Goal: Task Accomplishment & Management: Manage account settings

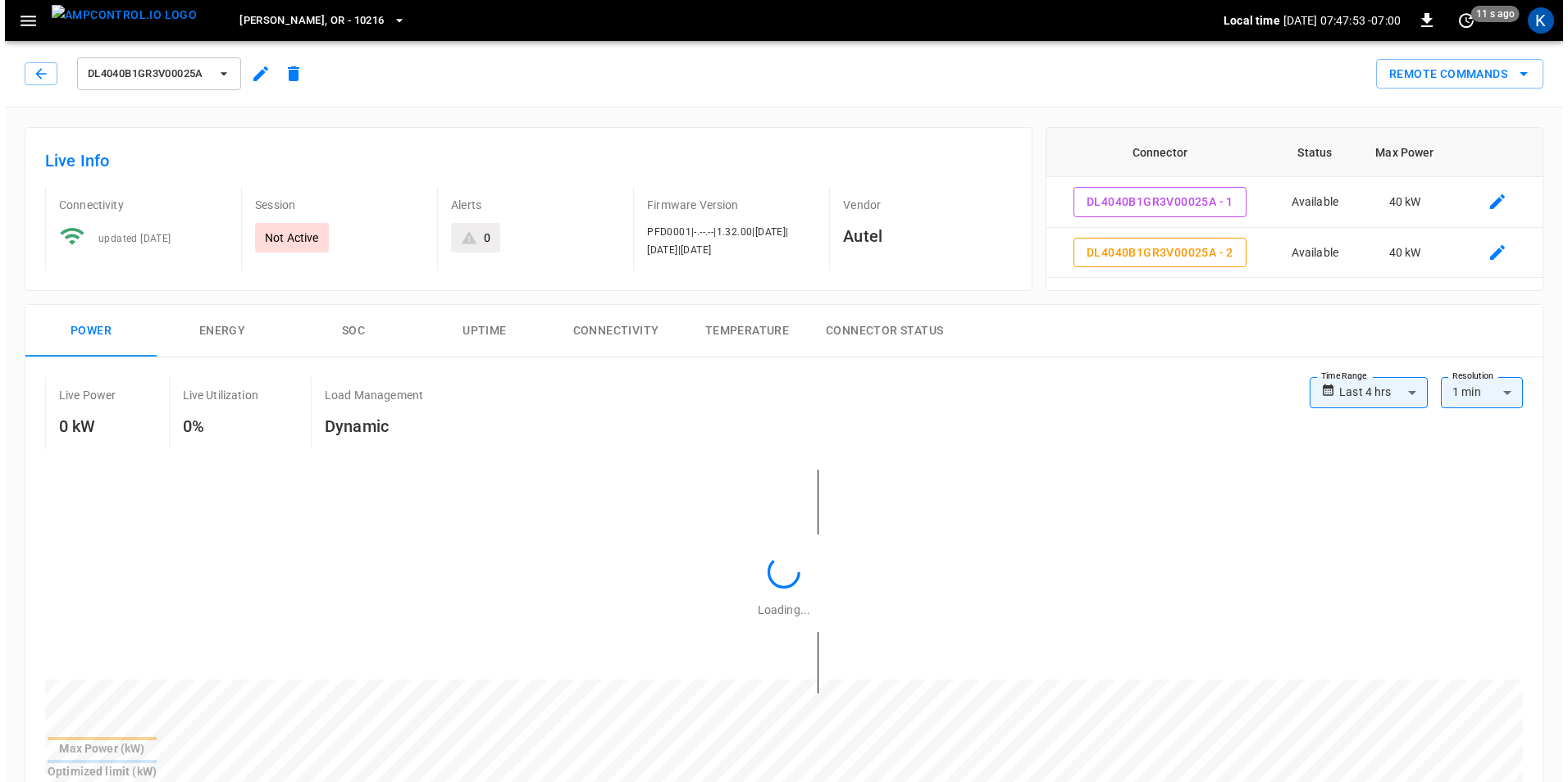
scroll to position [796, 0]
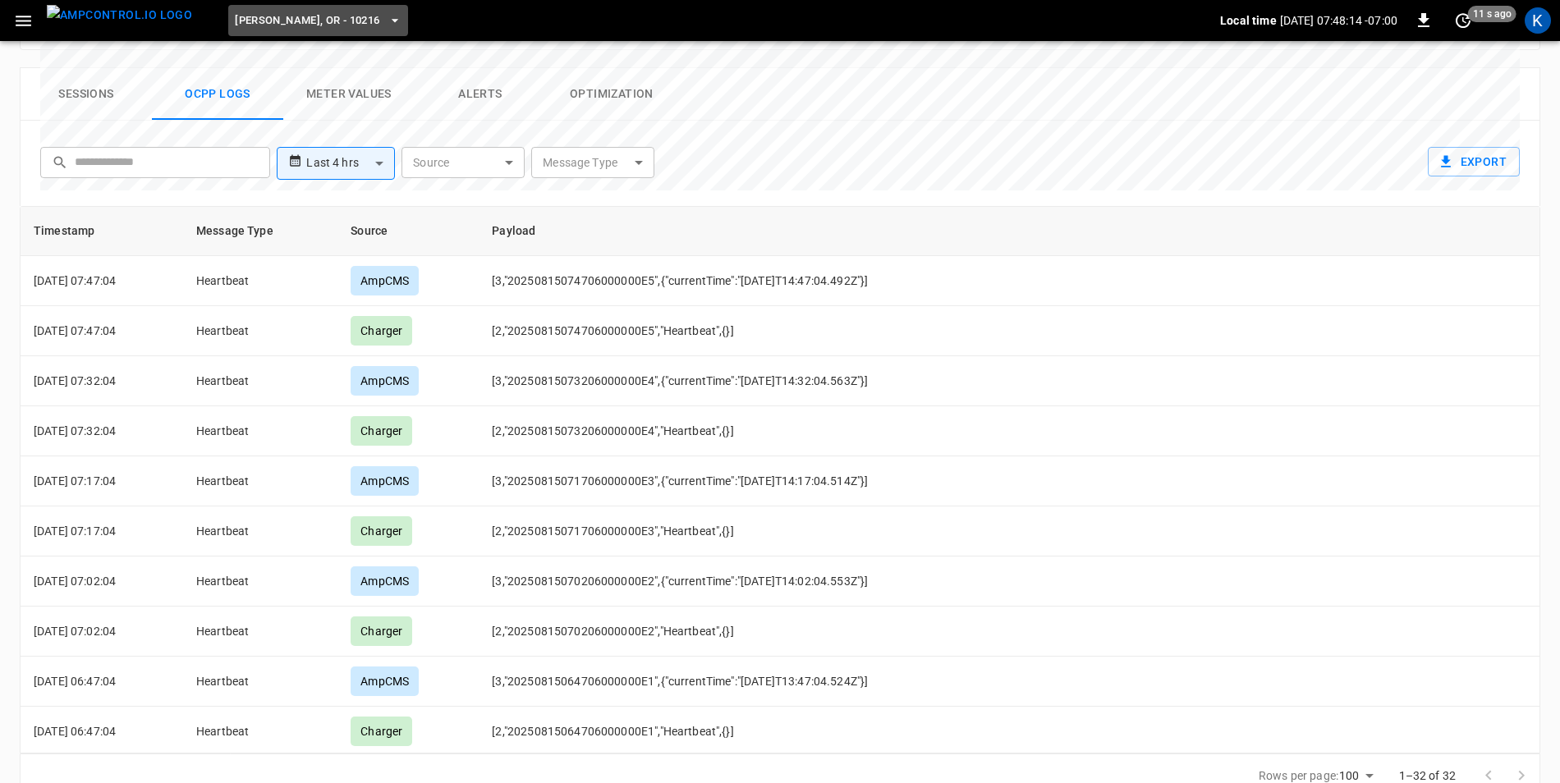
click at [320, 21] on button "[PERSON_NAME], OR - 10216" at bounding box center [317, 21] width 179 height 32
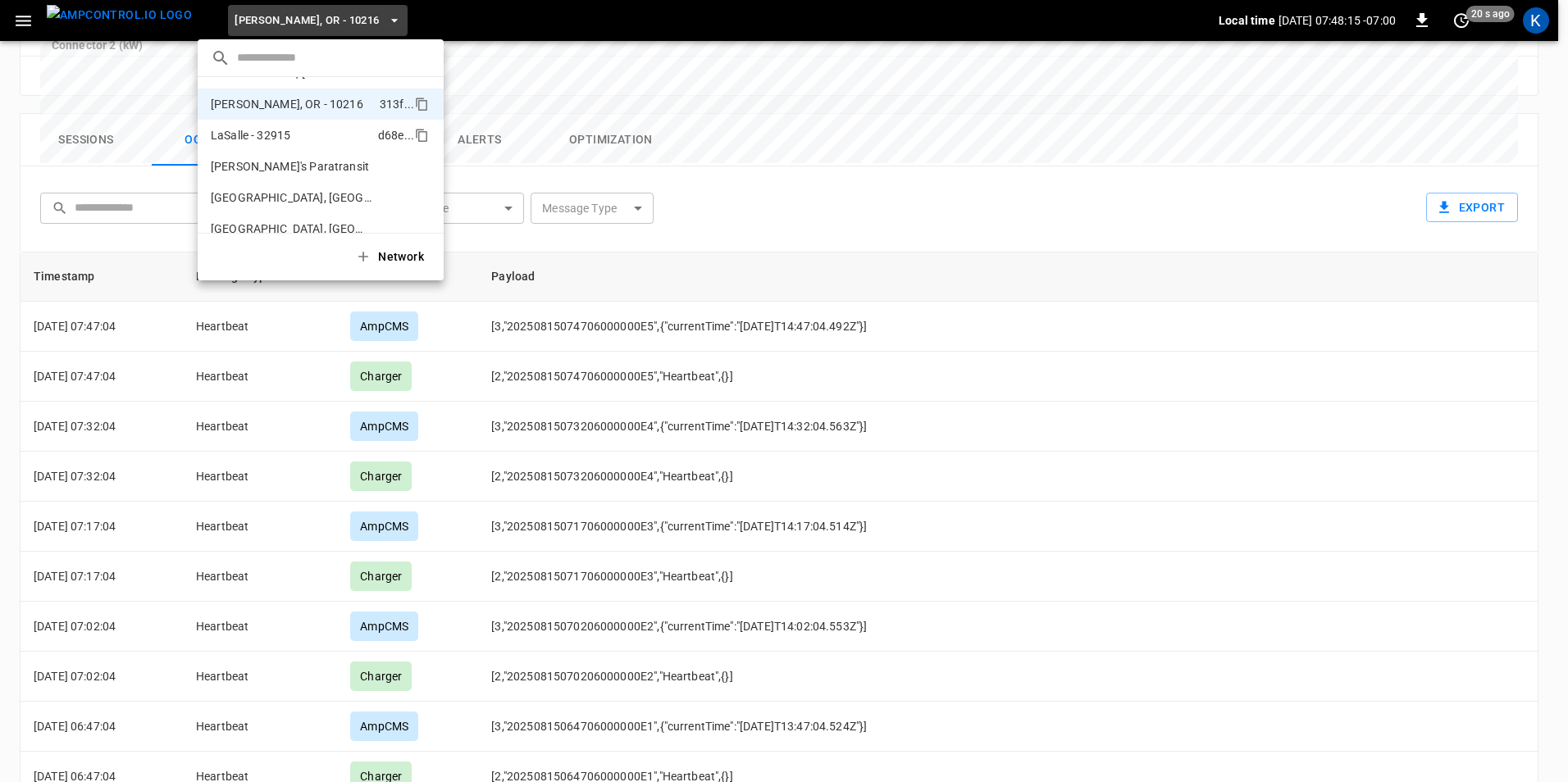
scroll to position [730, 0]
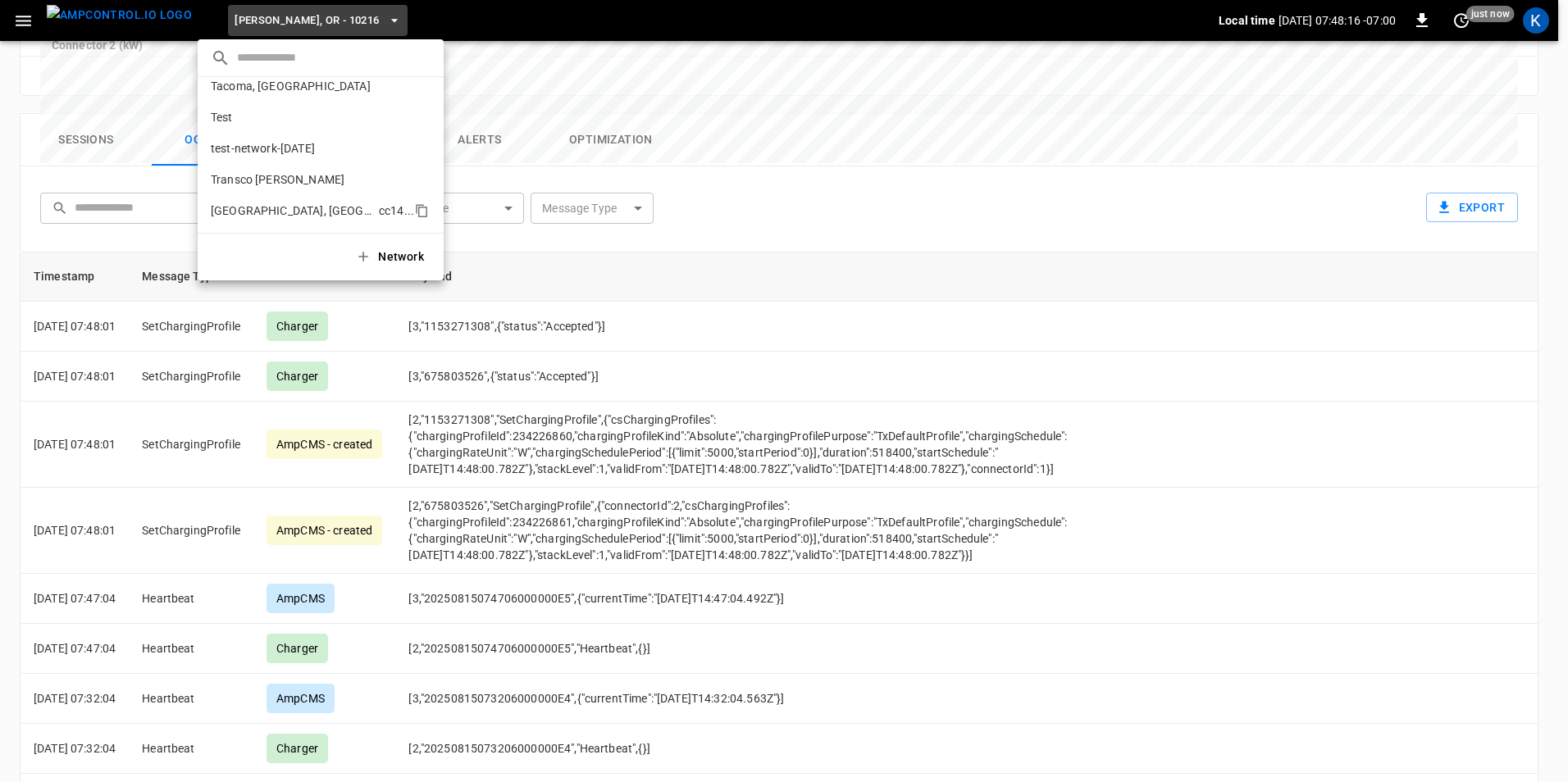
click at [251, 210] on p "[GEOGRAPHIC_DATA], [GEOGRAPHIC_DATA]" at bounding box center [292, 211] width 162 height 16
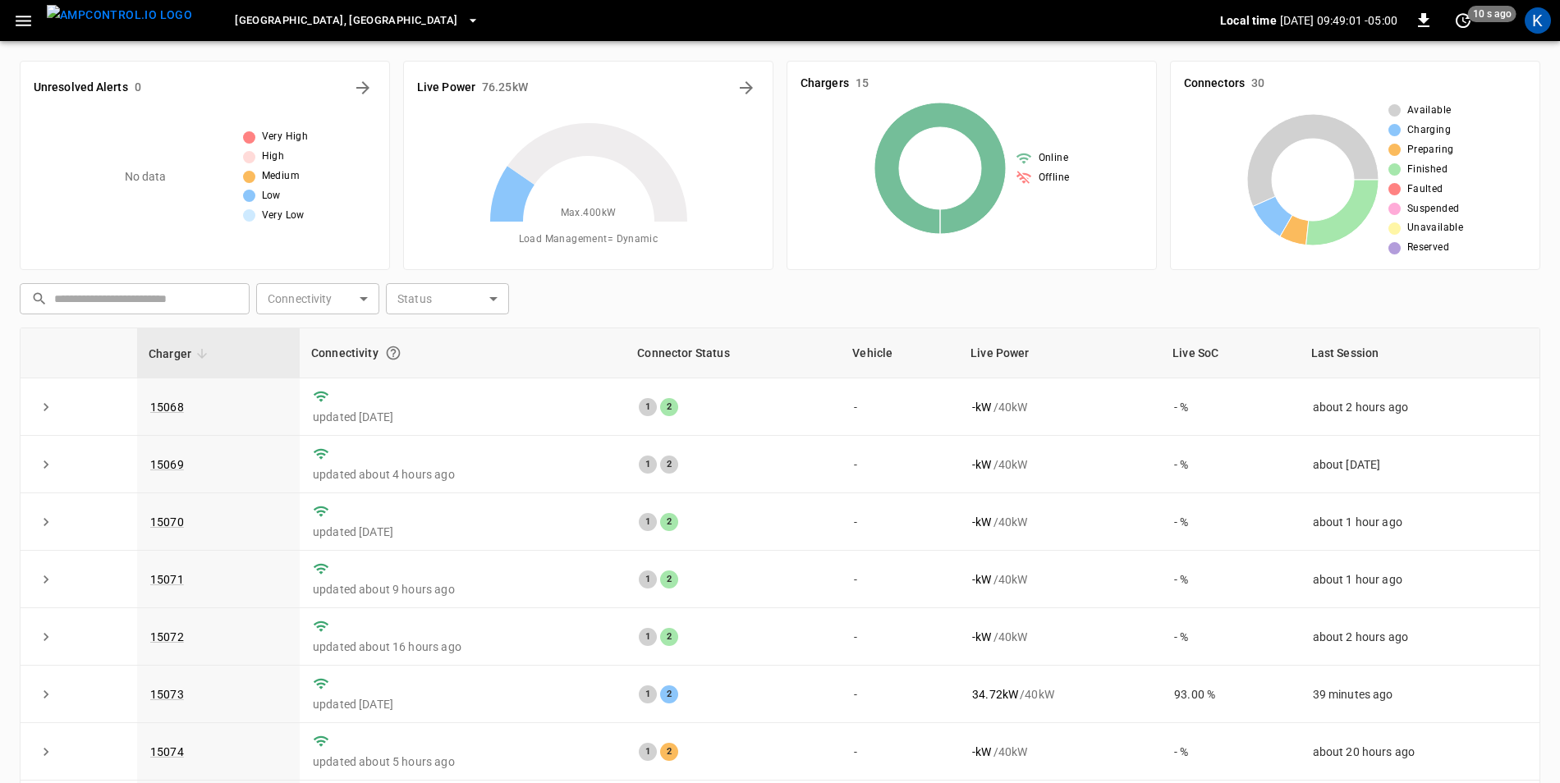
click at [465, 18] on icon "button" at bounding box center [473, 20] width 16 height 16
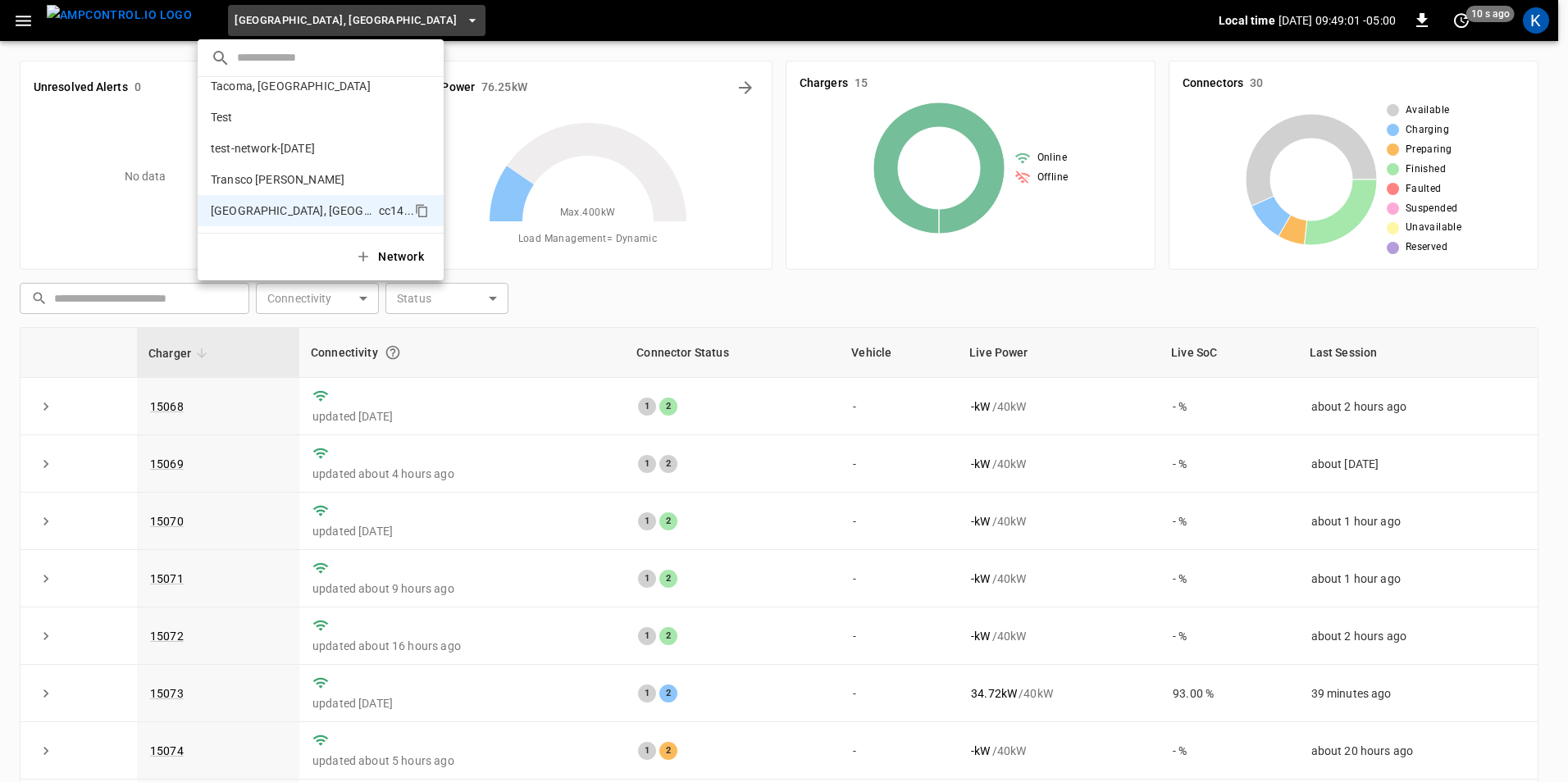
click at [287, 58] on input "text" at bounding box center [334, 58] width 194 height 24
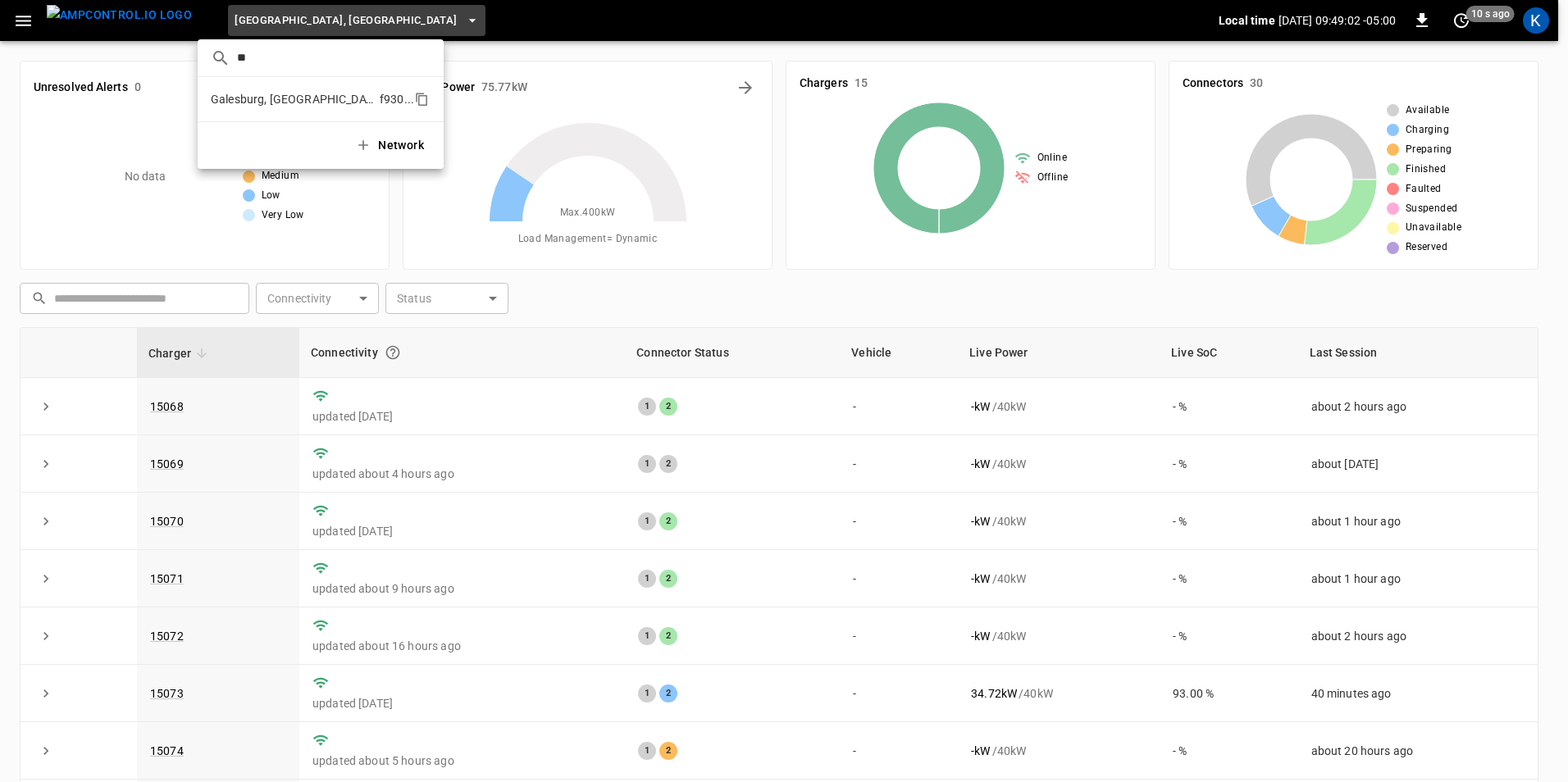
type input "**"
click at [271, 102] on p "Galesburg, [GEOGRAPHIC_DATA]" at bounding box center [292, 99] width 163 height 16
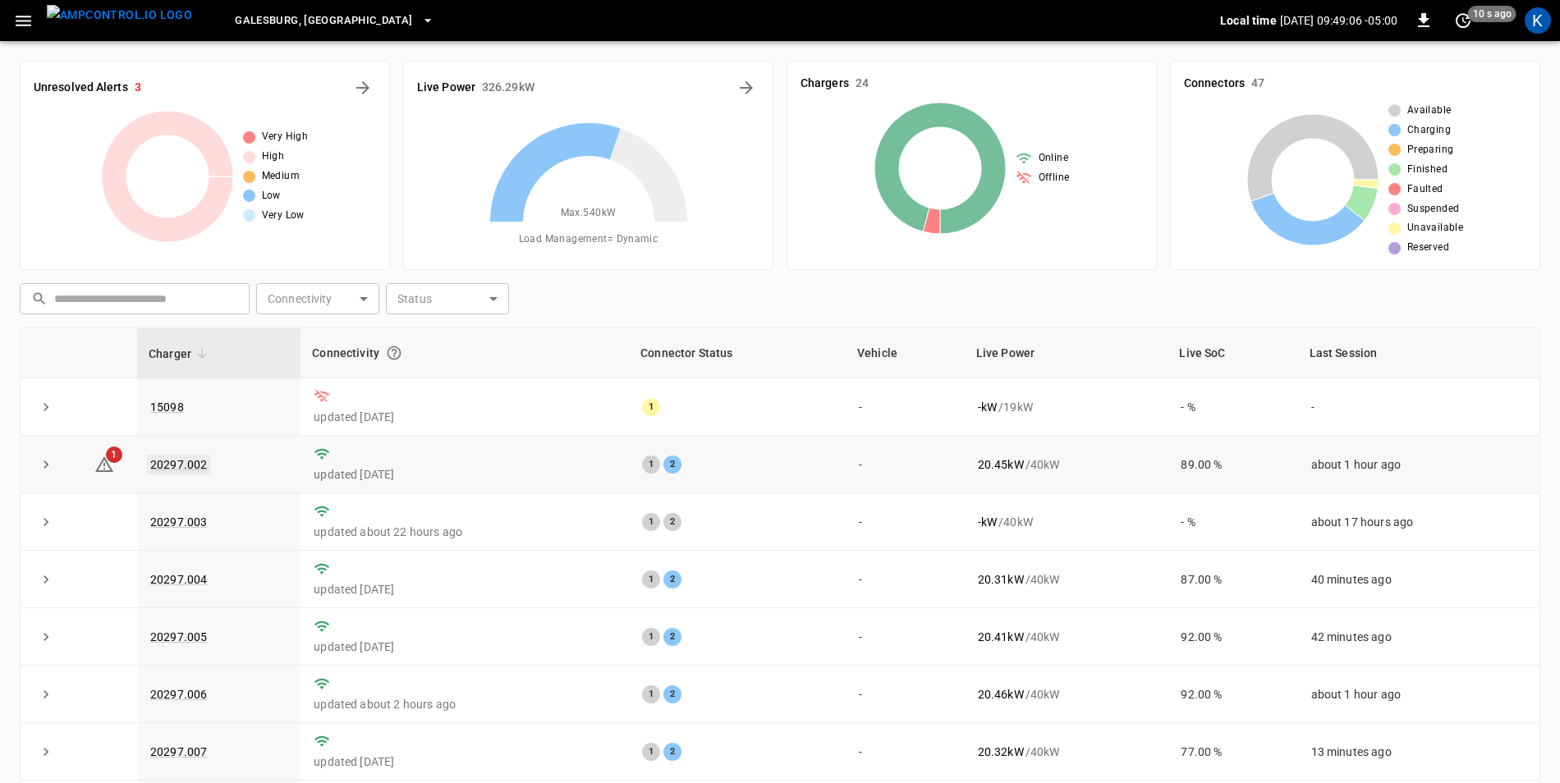
click at [192, 469] on link "20297.002" at bounding box center [178, 465] width 63 height 20
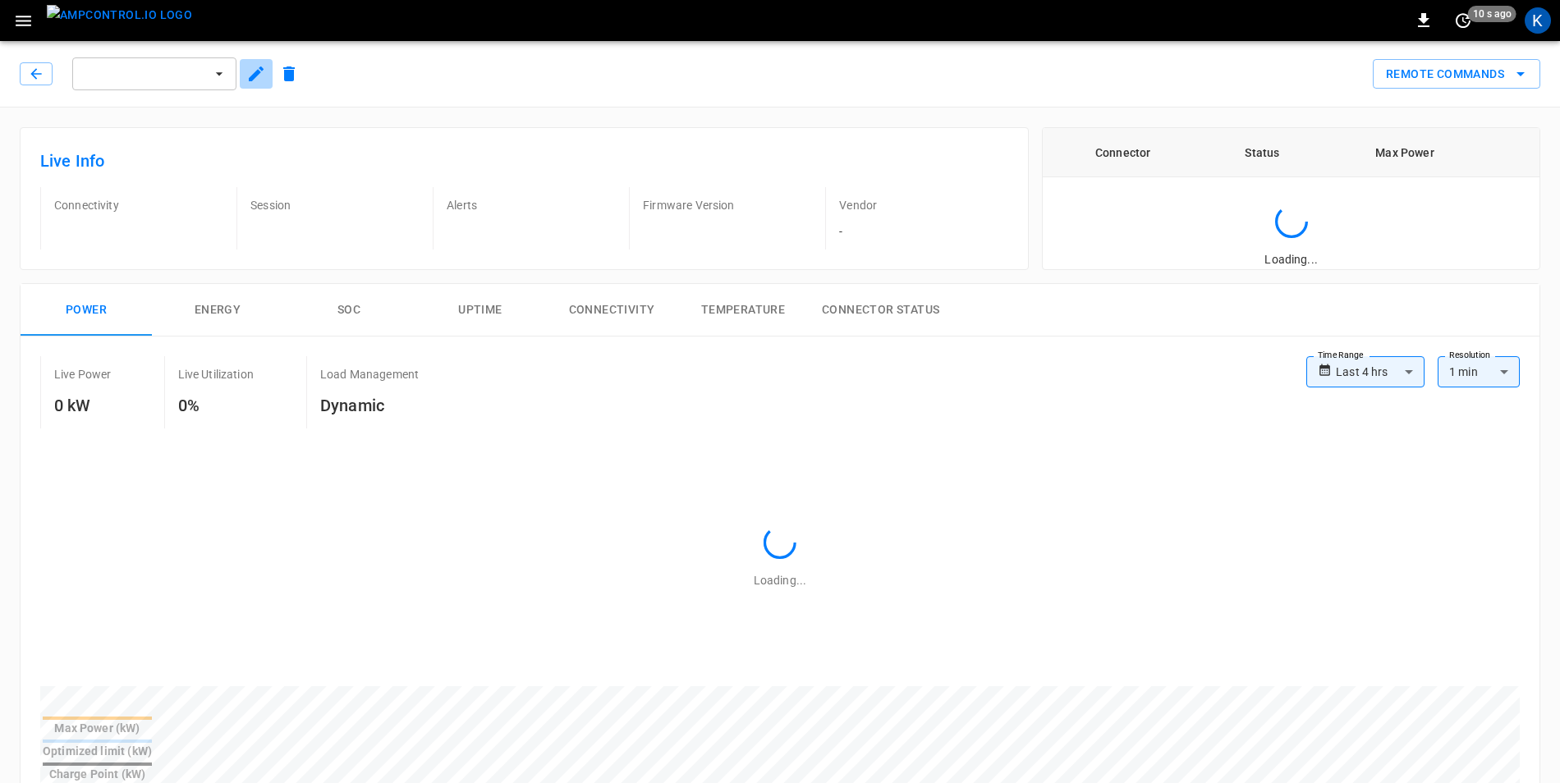
click at [256, 71] on icon "button" at bounding box center [256, 74] width 20 height 20
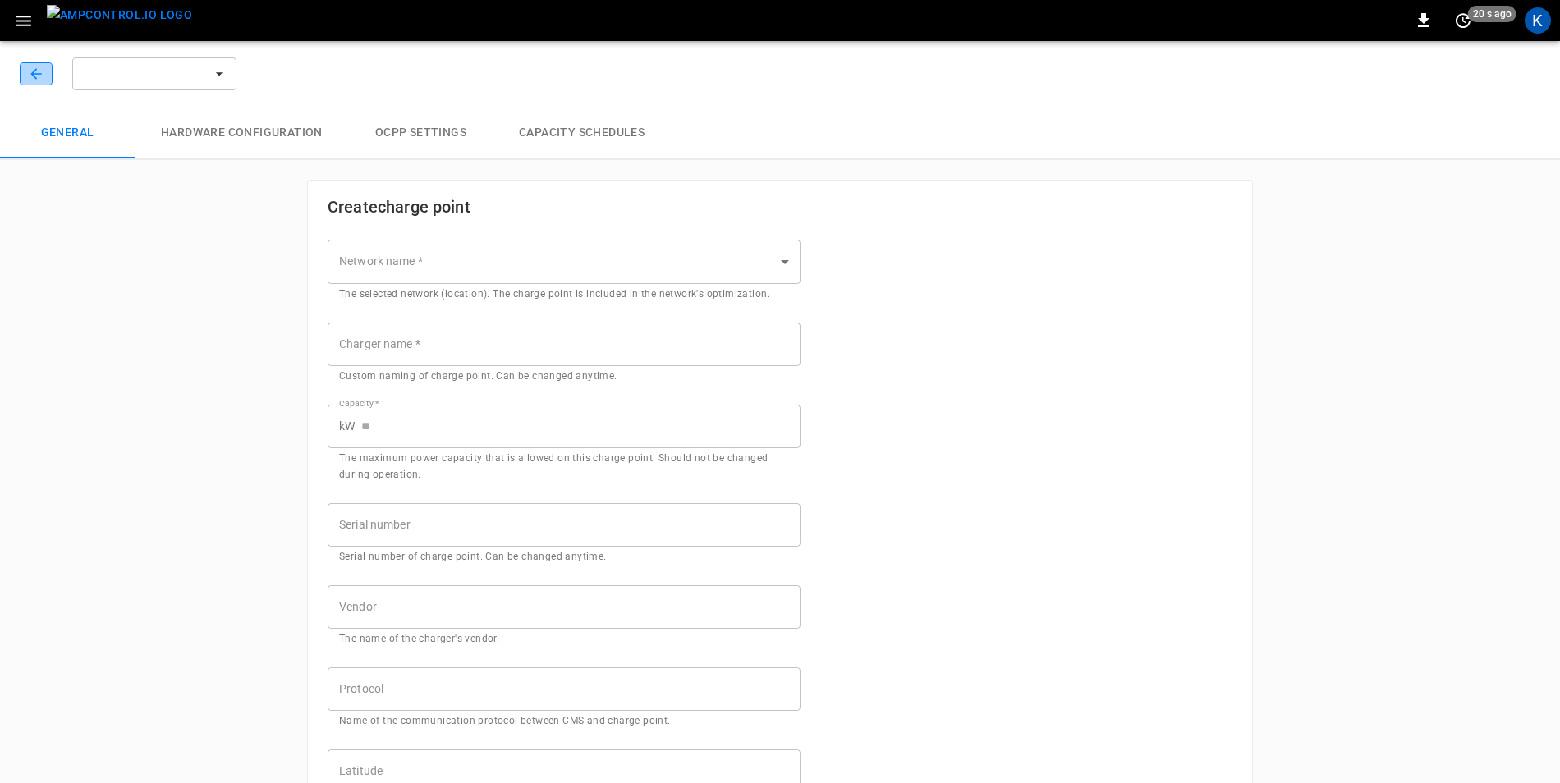
click at [31, 77] on icon "button" at bounding box center [36, 74] width 16 height 16
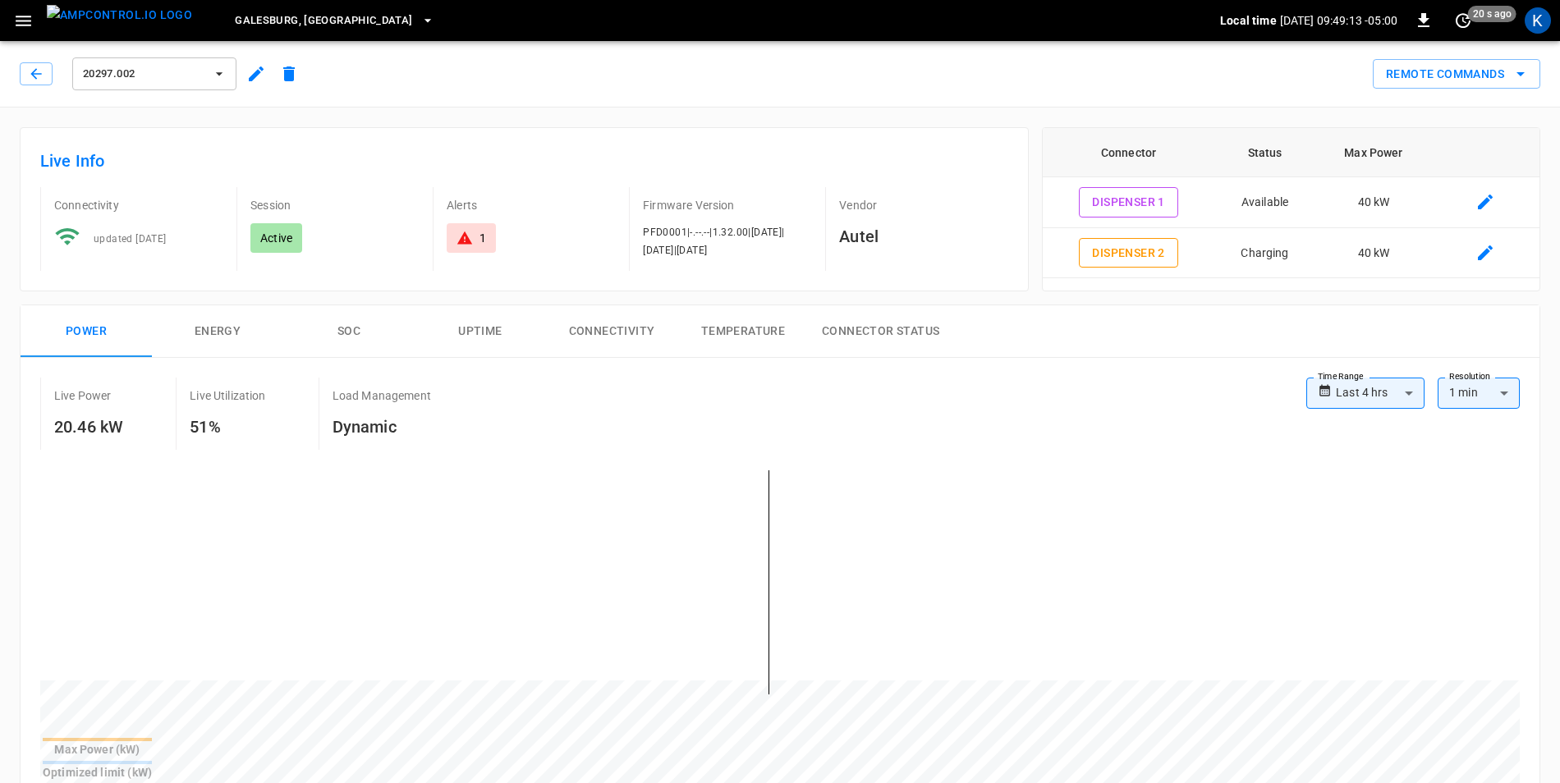
click at [258, 70] on icon "button" at bounding box center [256, 74] width 15 height 15
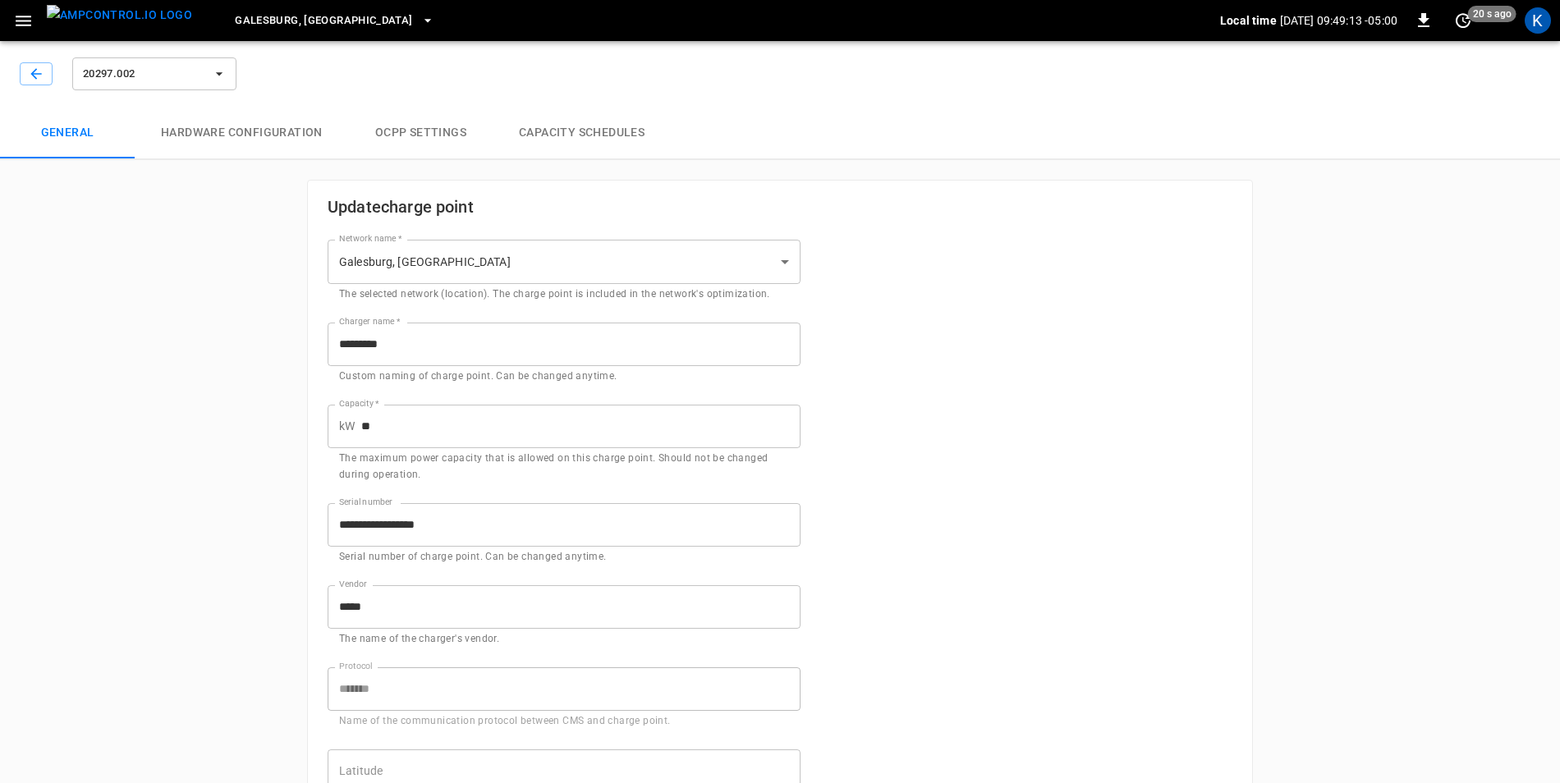
type input "**********"
click at [44, 73] on button "button" at bounding box center [36, 73] width 33 height 23
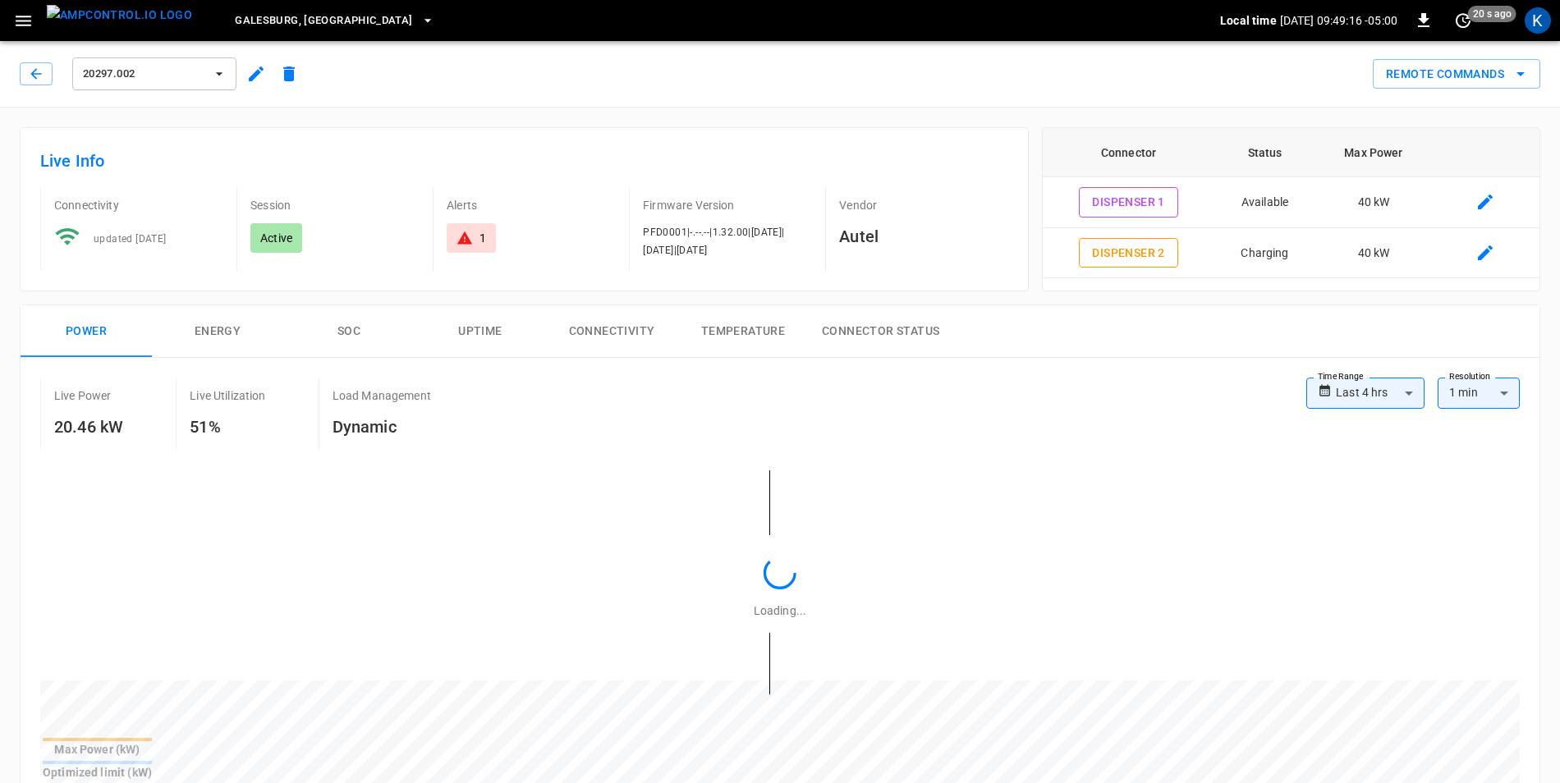
click at [44, 73] on button "button" at bounding box center [36, 73] width 33 height 23
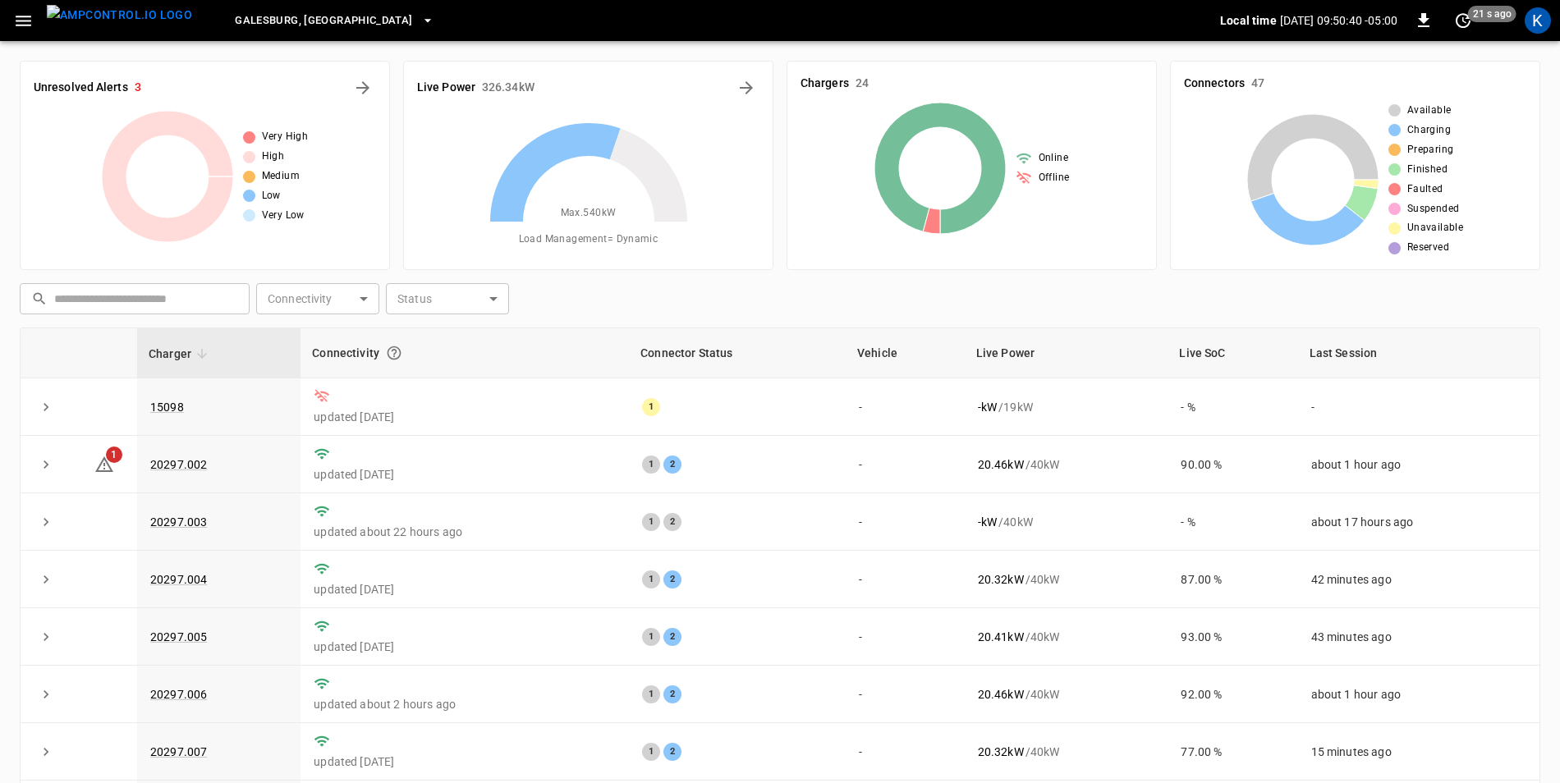
click at [420, 21] on icon "button" at bounding box center [428, 20] width 16 height 16
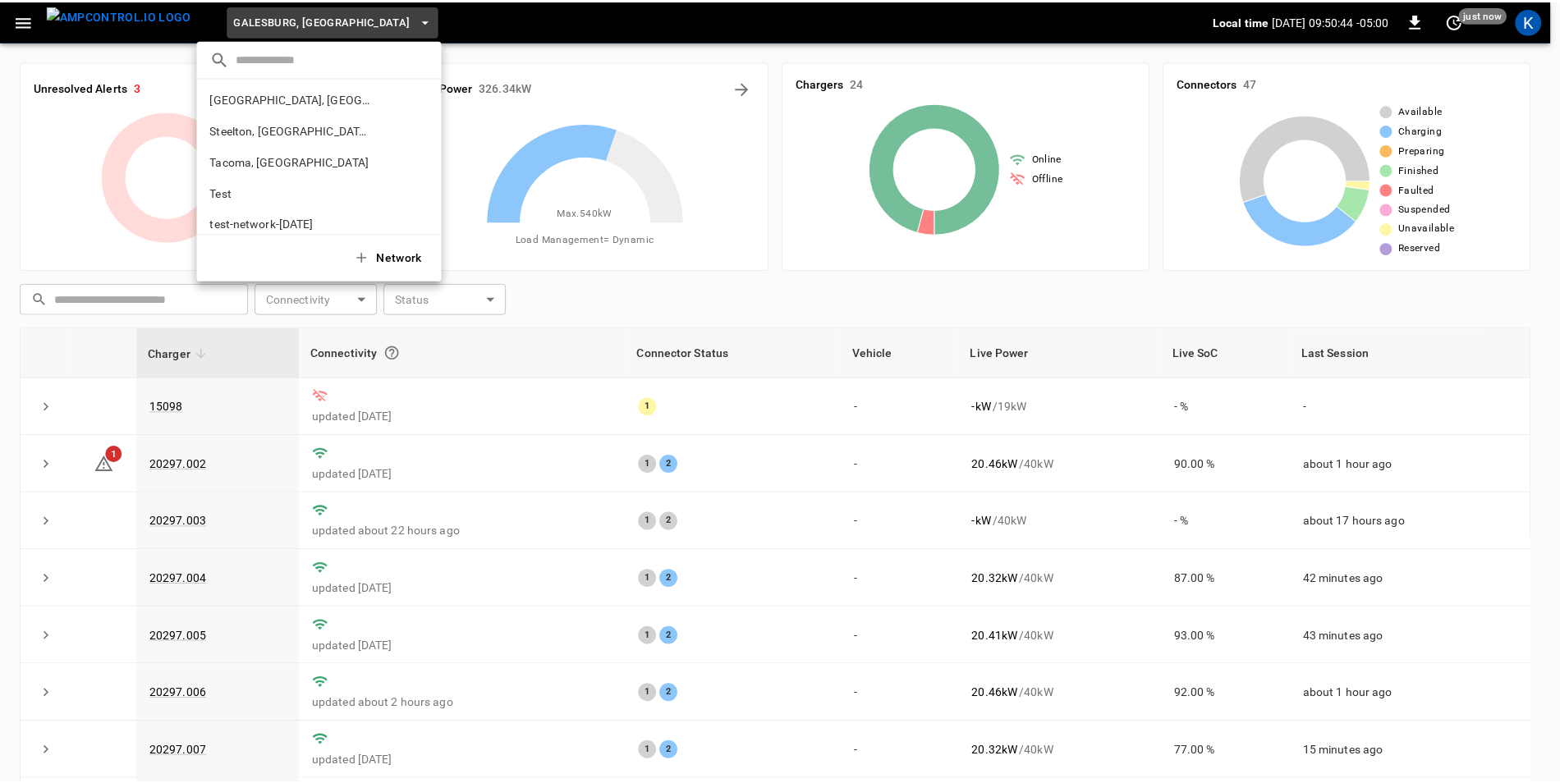
scroll to position [675, 0]
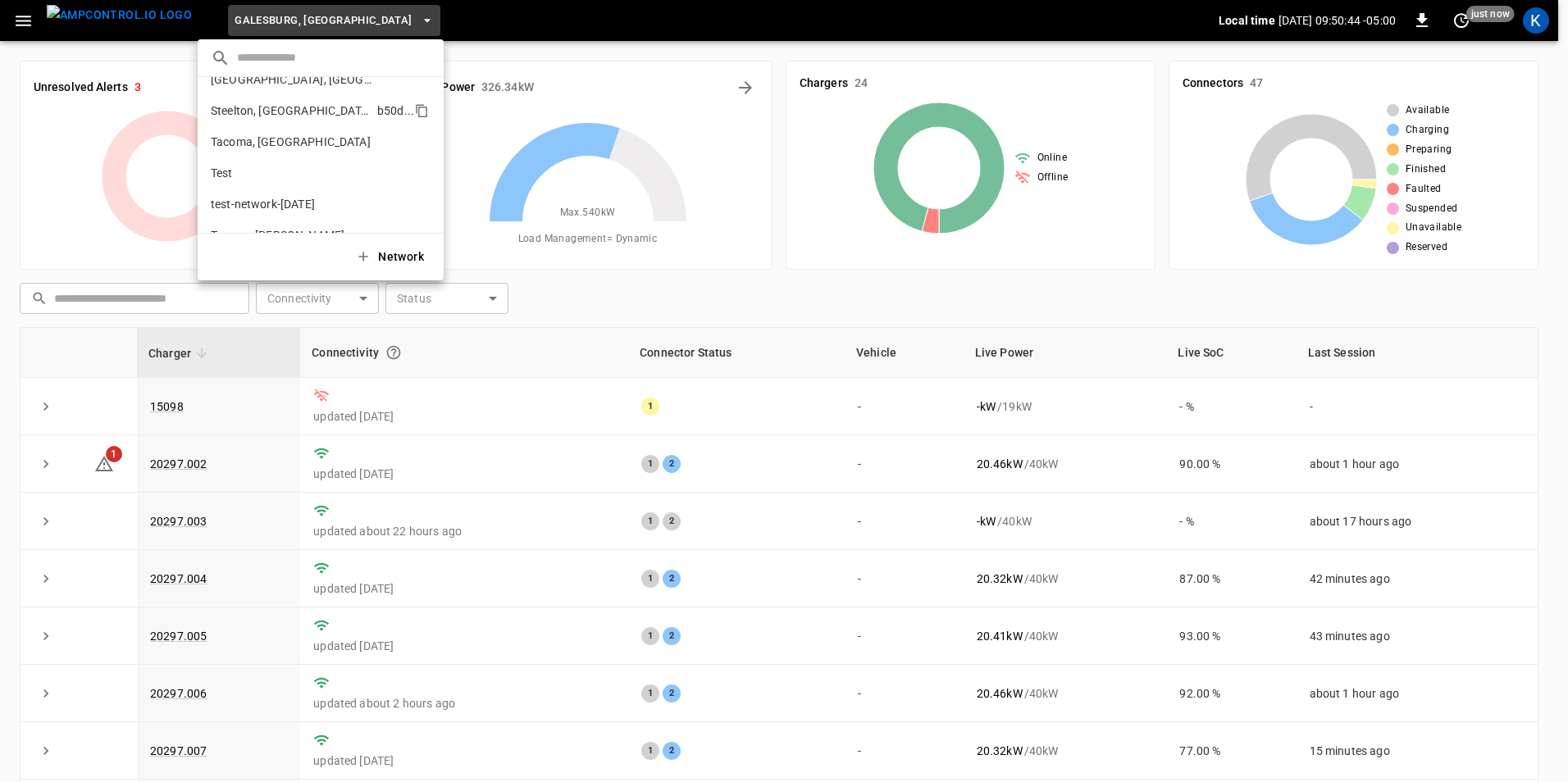
click at [267, 108] on p "Steelton, [GEOGRAPHIC_DATA]" at bounding box center [291, 111] width 160 height 16
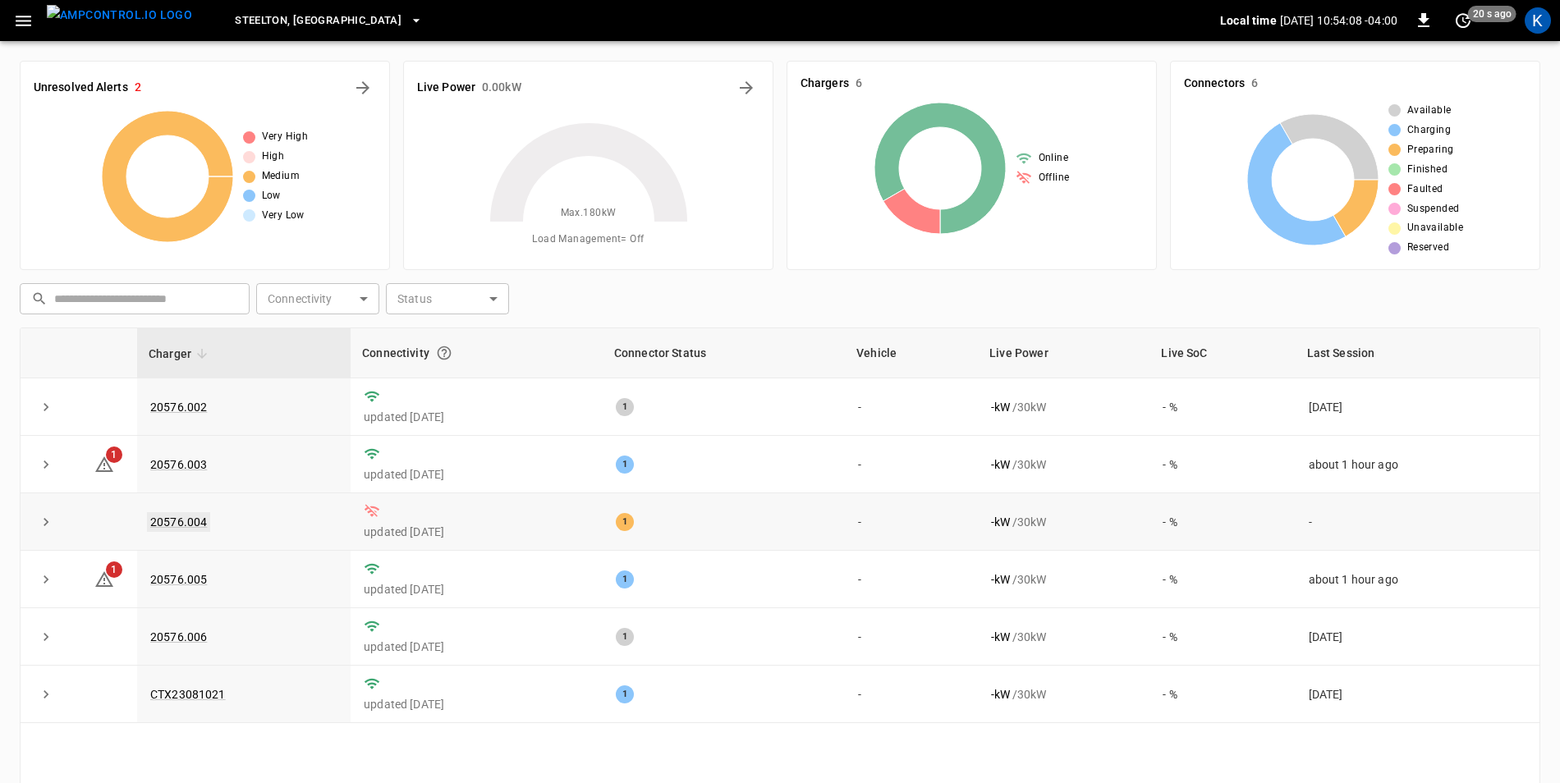
click at [187, 522] on link "20576.004" at bounding box center [178, 522] width 63 height 20
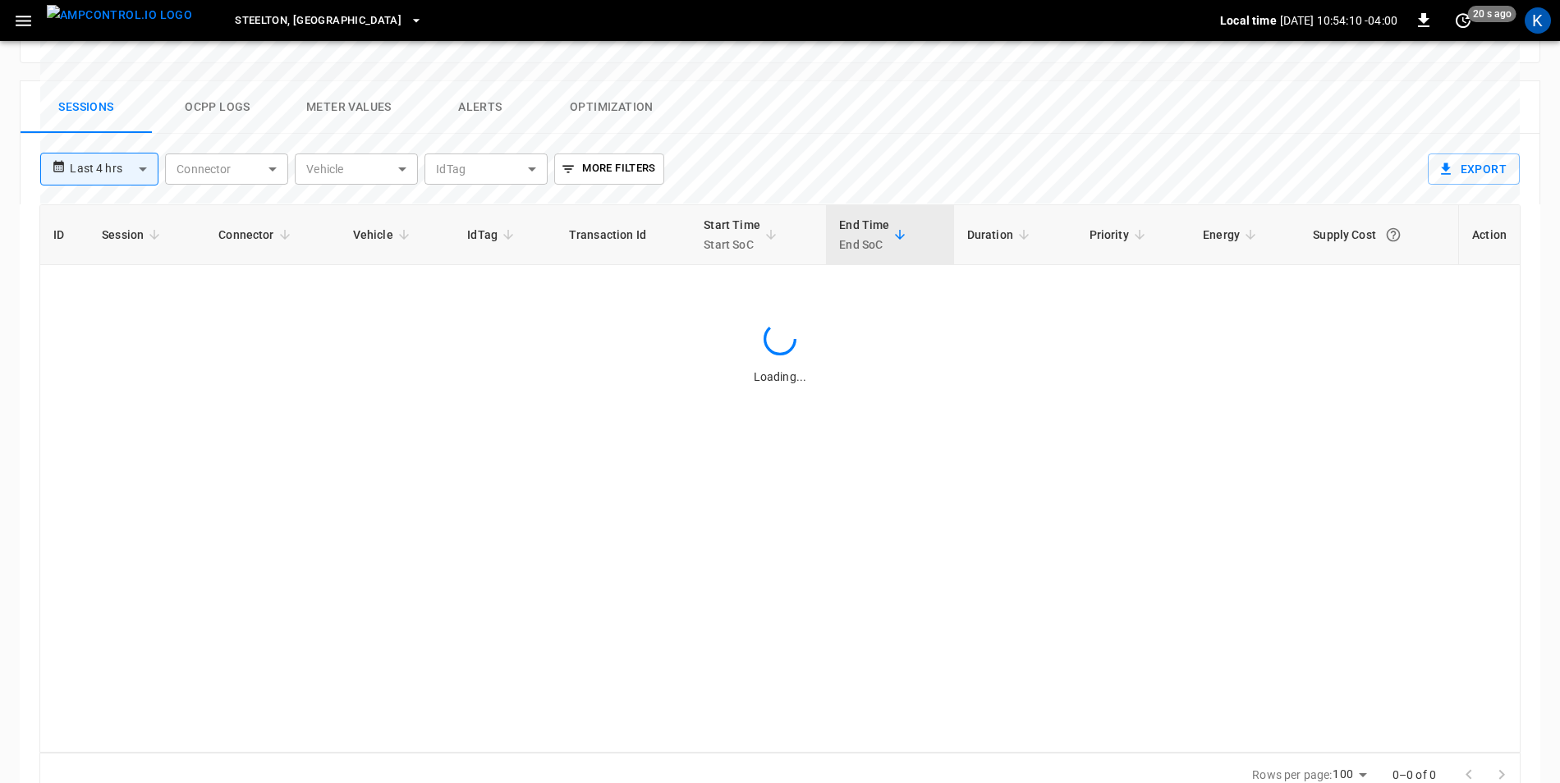
scroll to position [777, 0]
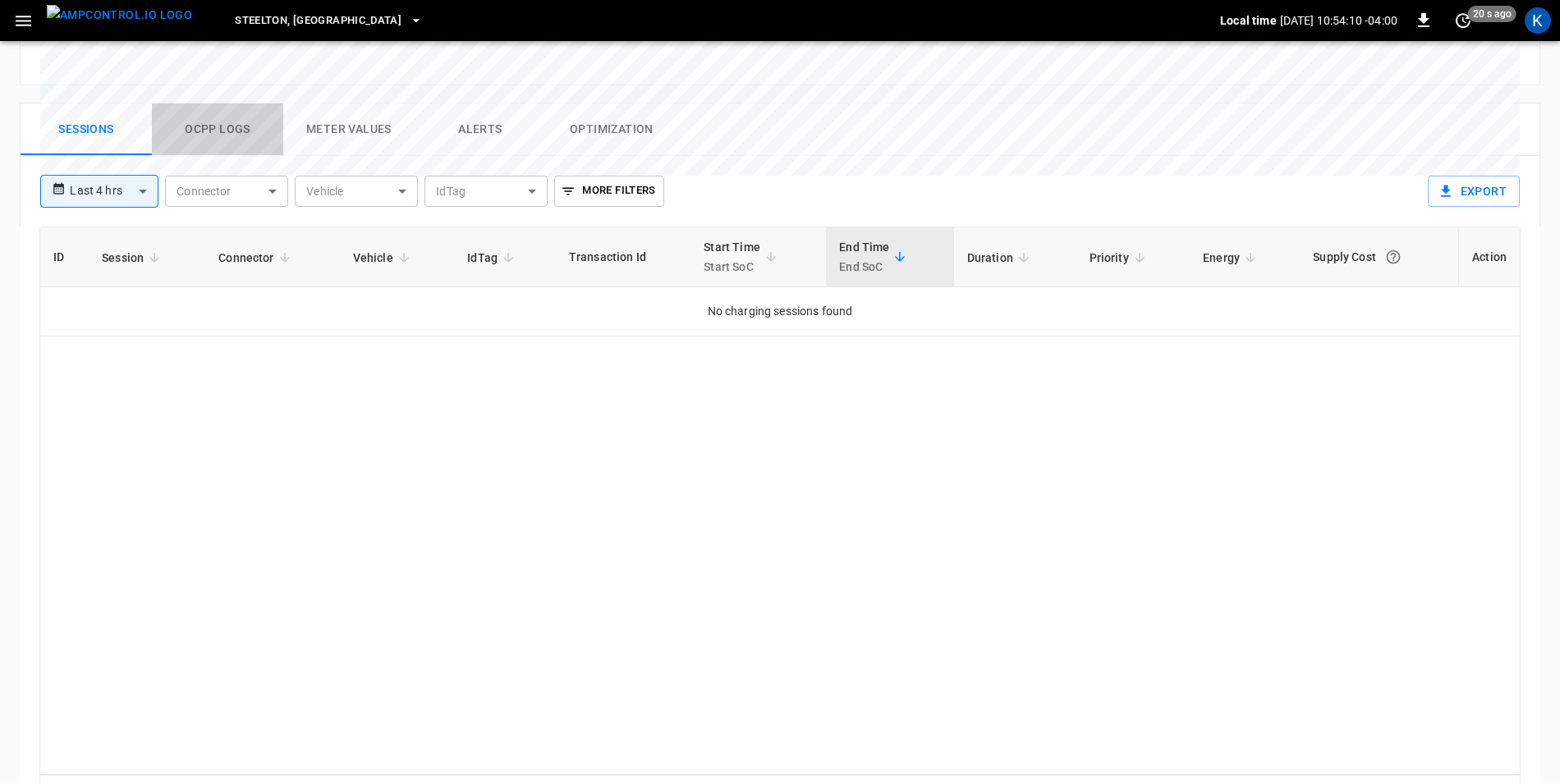
click at [214, 103] on button "Ocpp logs" at bounding box center [217, 129] width 131 height 53
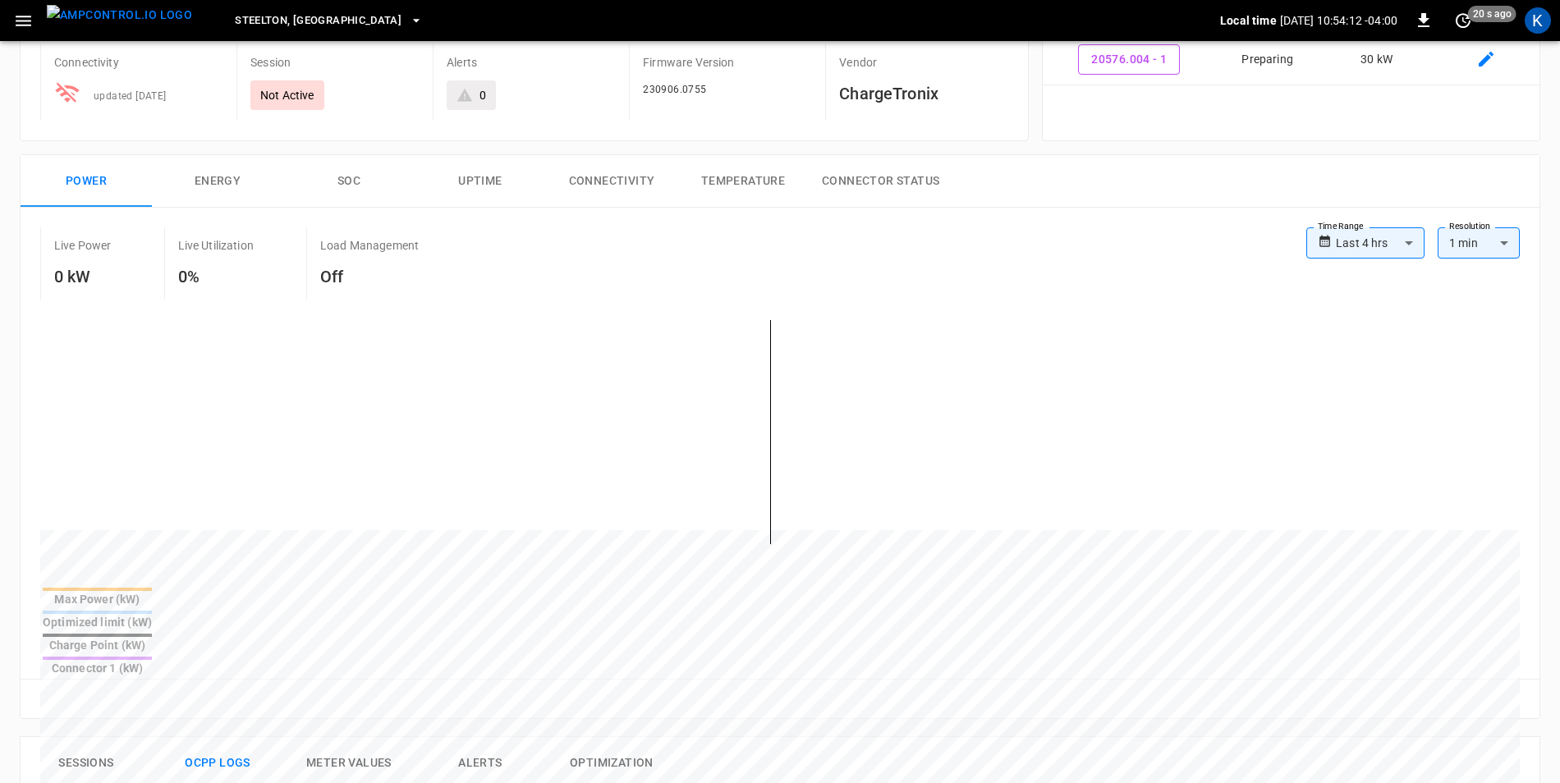
scroll to position [0, 0]
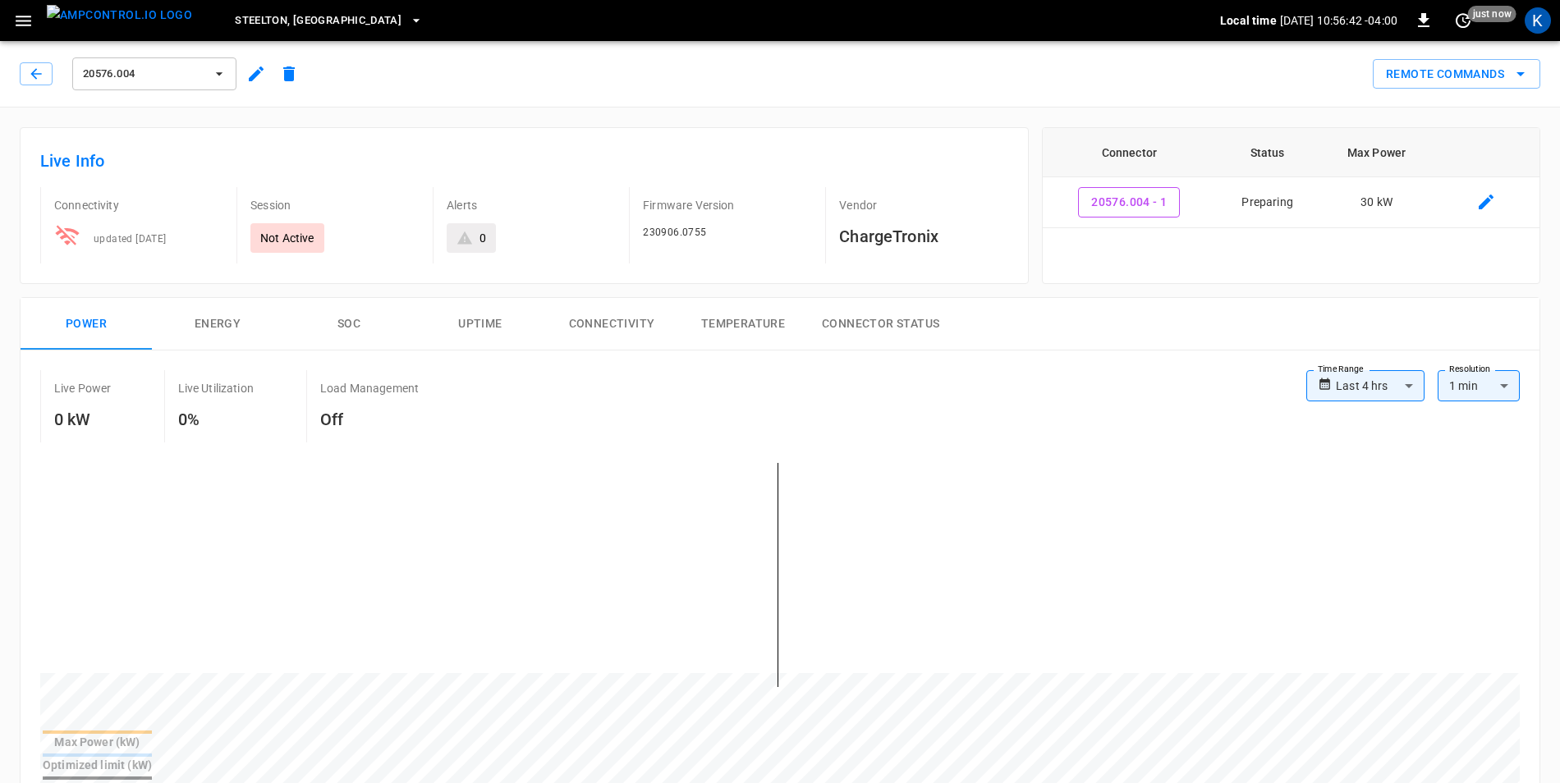
click at [255, 72] on icon "button" at bounding box center [256, 74] width 20 height 20
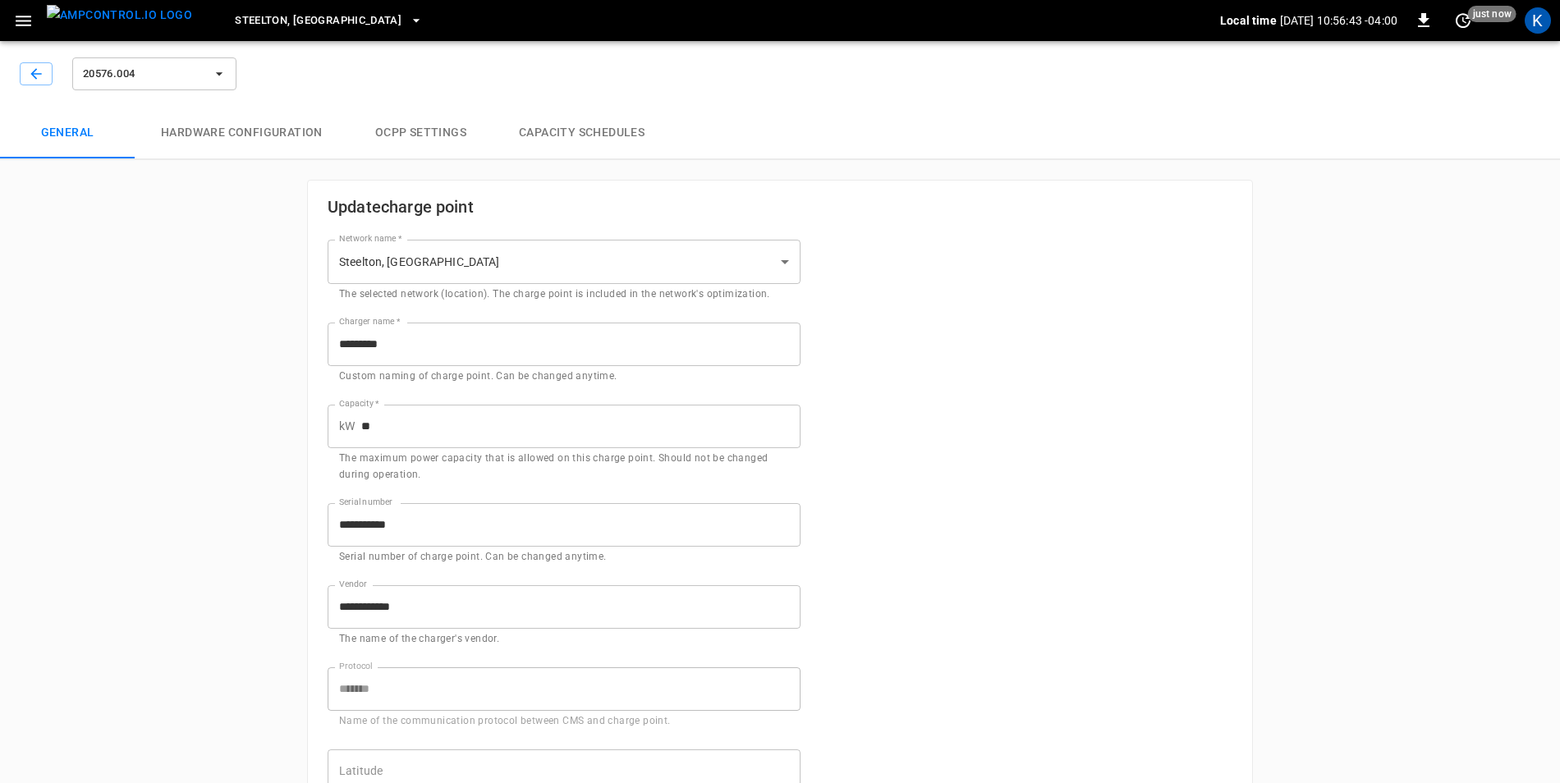
type input "**********"
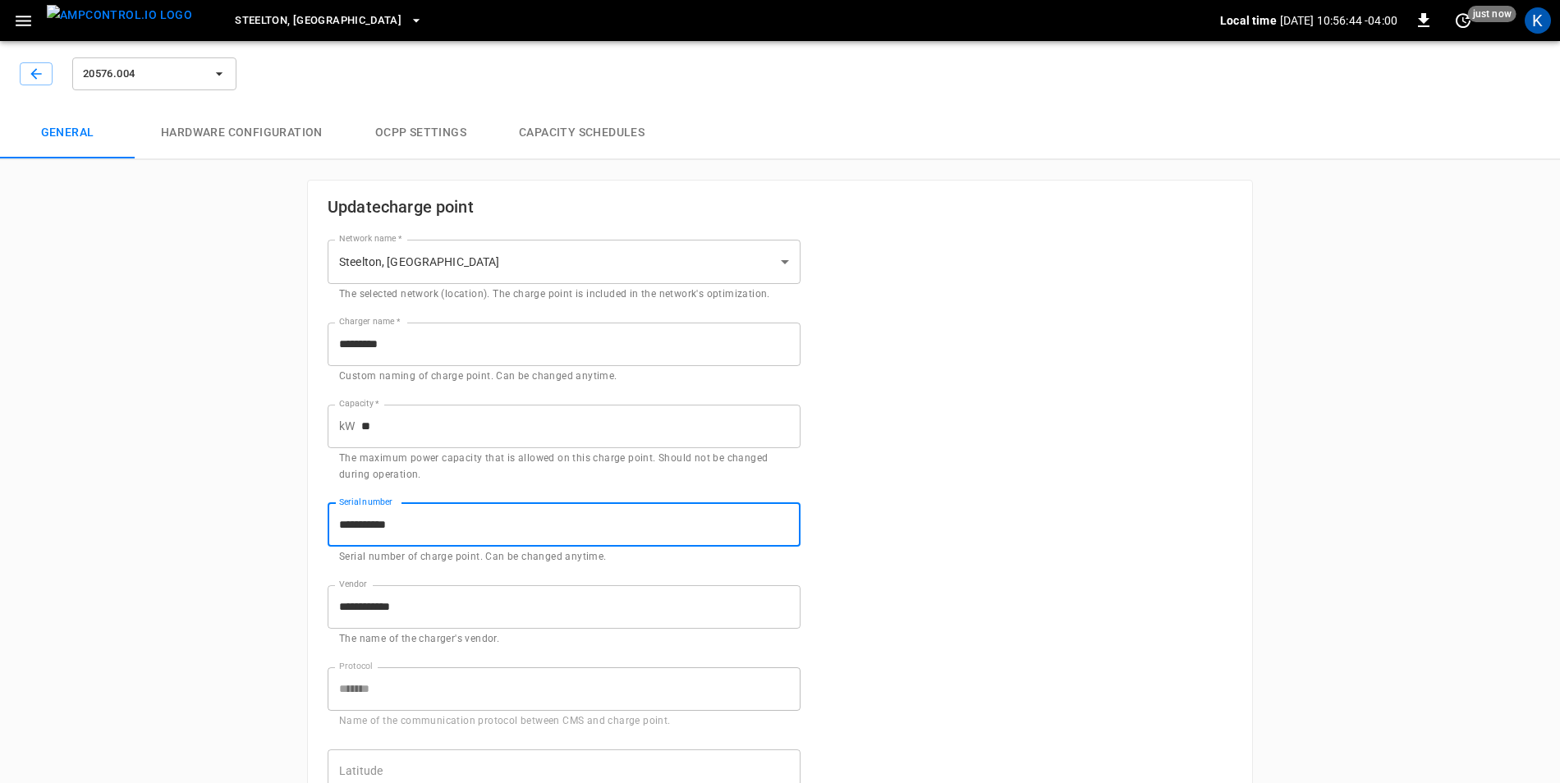
drag, startPoint x: 430, startPoint y: 529, endPoint x: 330, endPoint y: 531, distance: 100.2
click at [330, 531] on input "**********" at bounding box center [564, 525] width 473 height 44
click at [207, 434] on div "**********" at bounding box center [780, 776] width 1560 height 1484
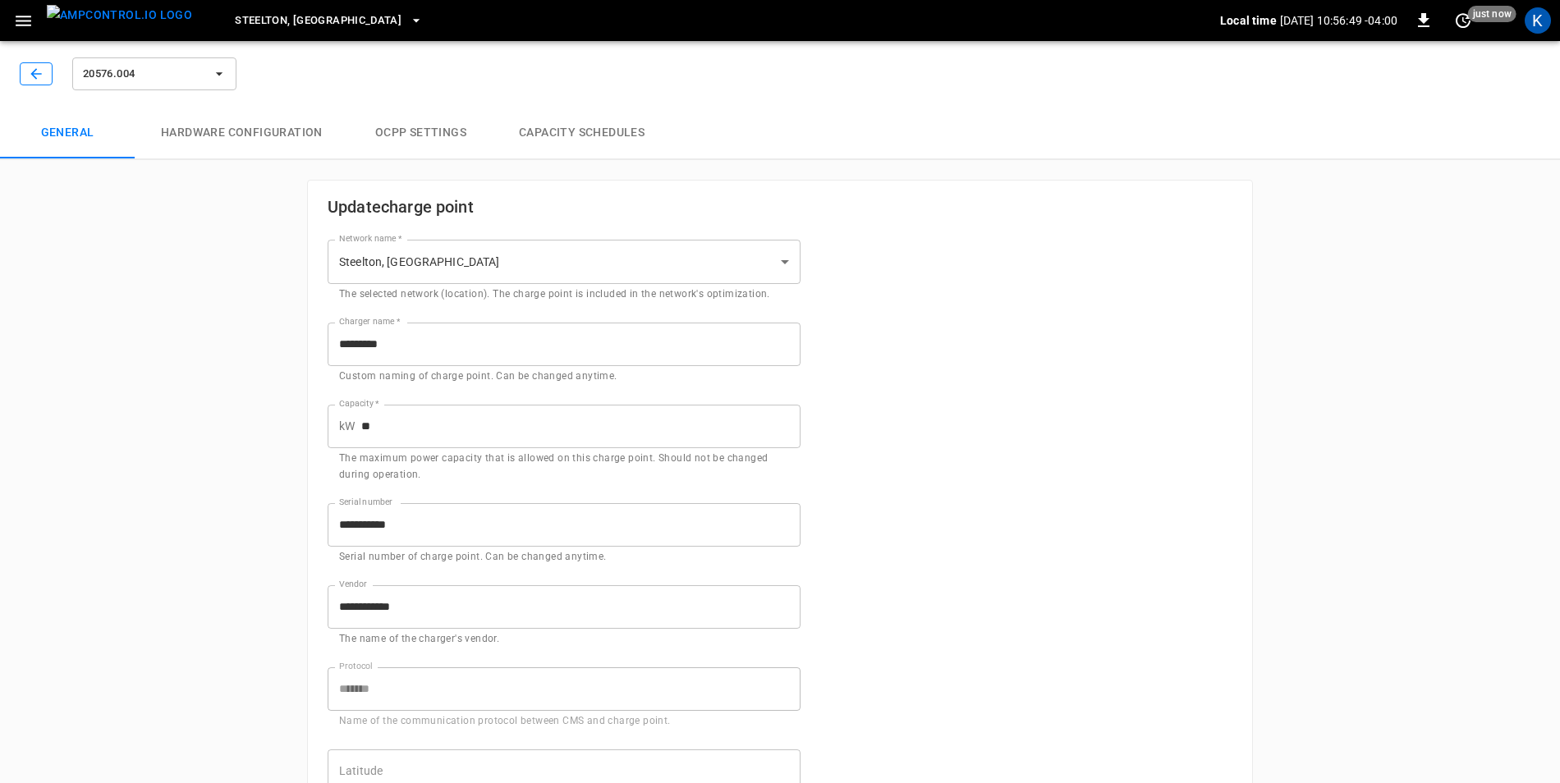
click at [33, 76] on icon "button" at bounding box center [35, 73] width 11 height 11
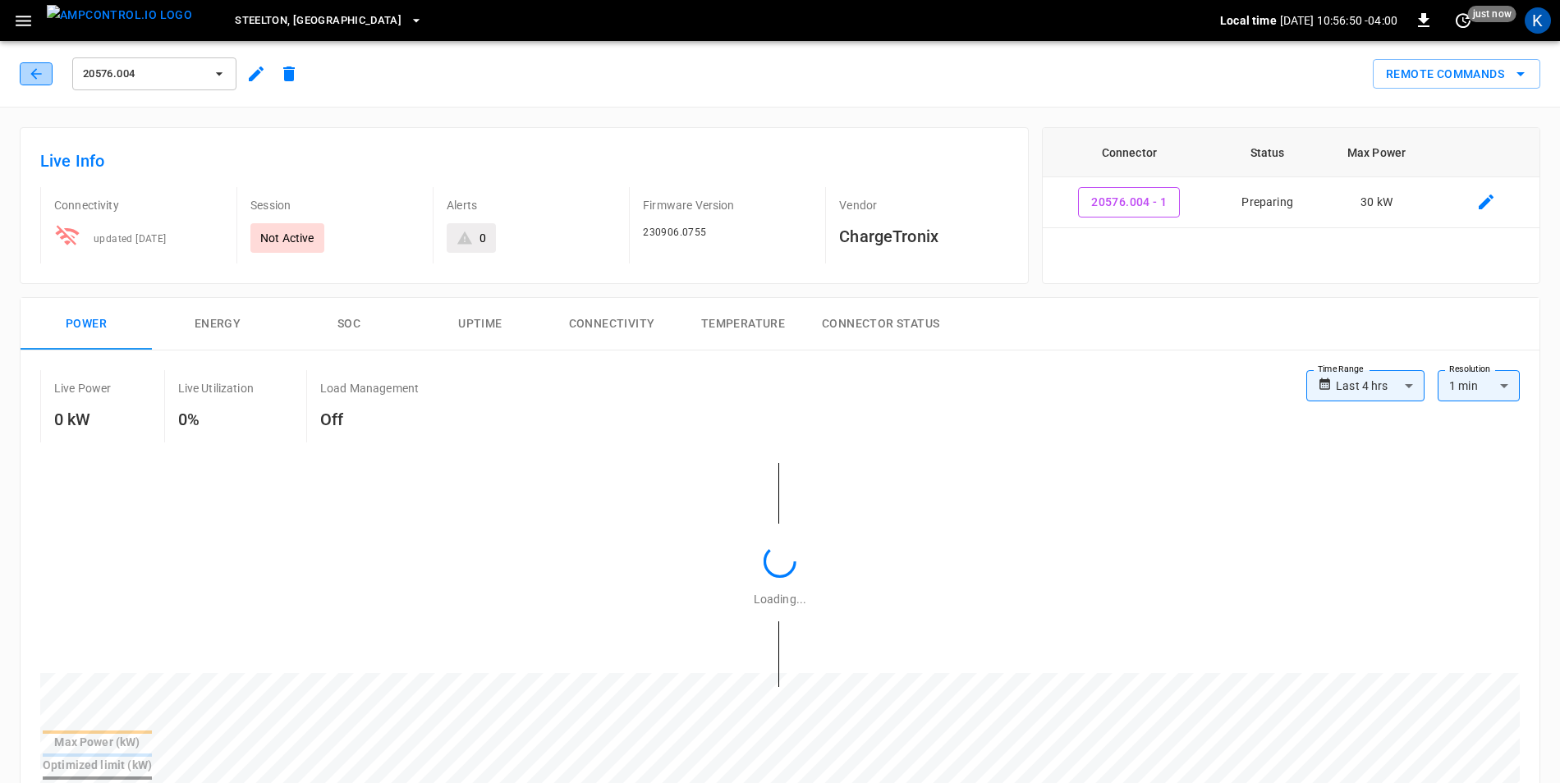
click at [31, 75] on icon "button" at bounding box center [36, 74] width 16 height 16
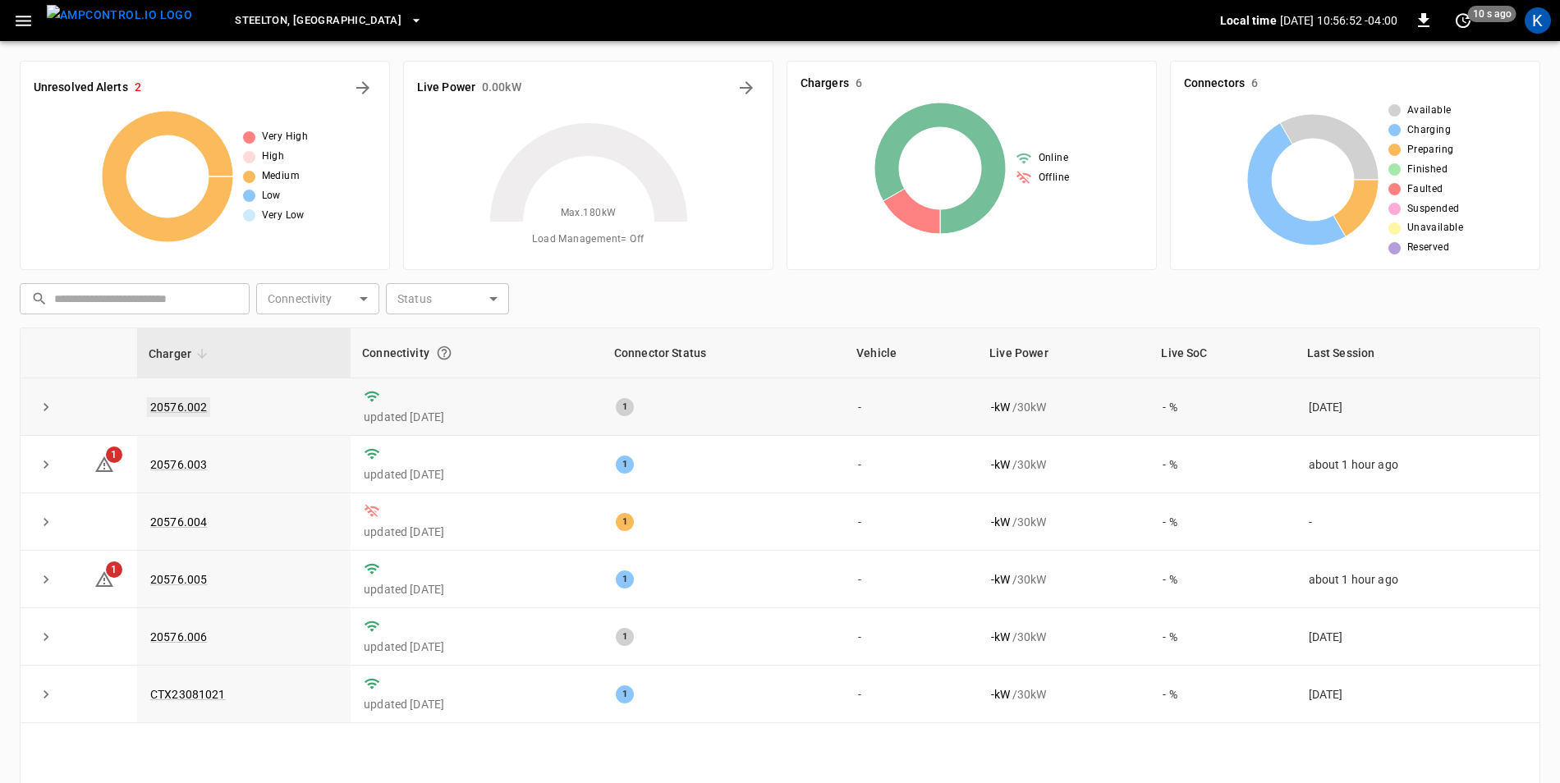
click at [181, 407] on link "20576.002" at bounding box center [178, 407] width 63 height 20
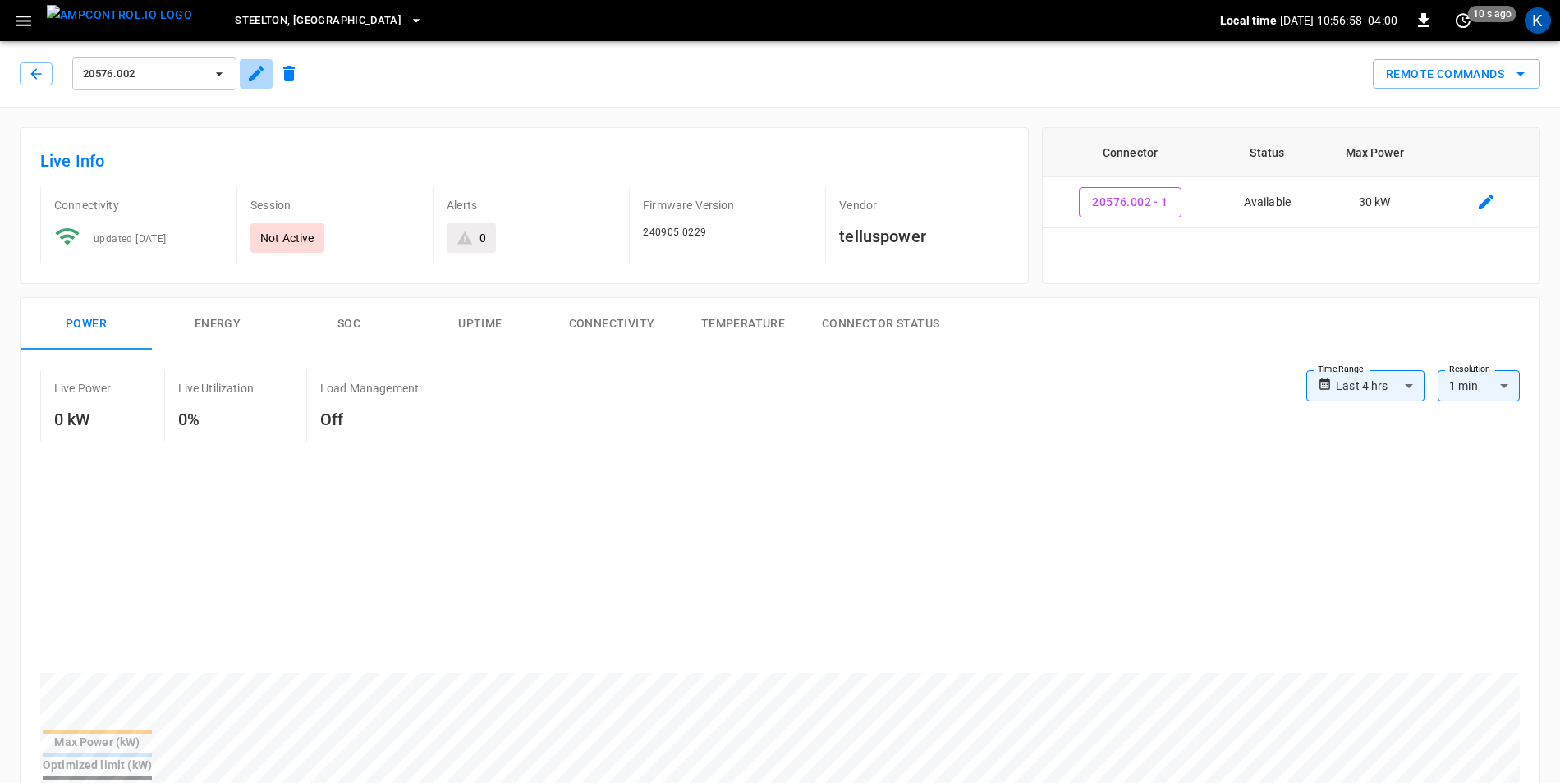
click at [262, 76] on icon "button" at bounding box center [256, 74] width 20 height 20
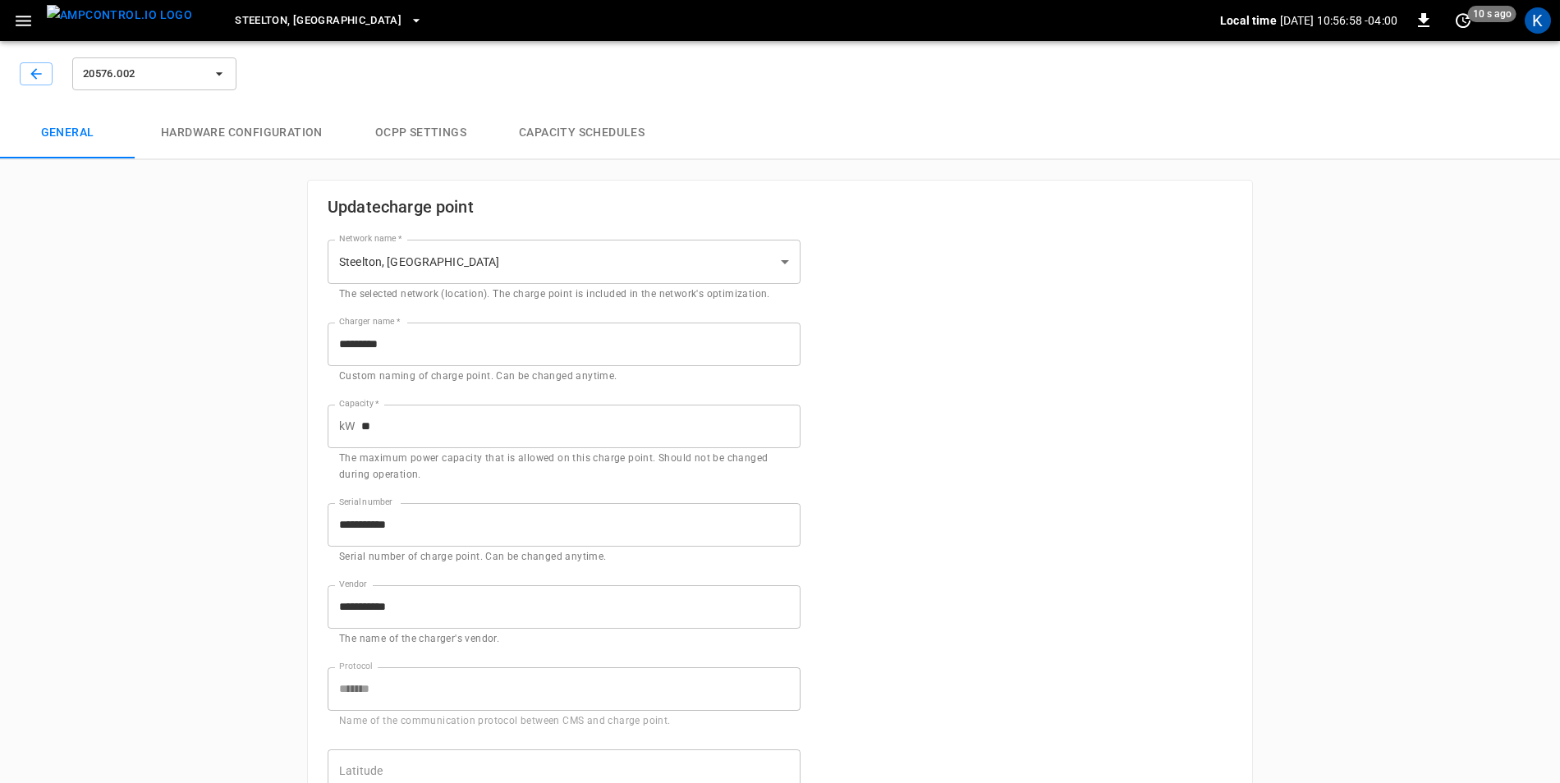
type input "**********"
click at [34, 77] on icon "button" at bounding box center [35, 73] width 11 height 11
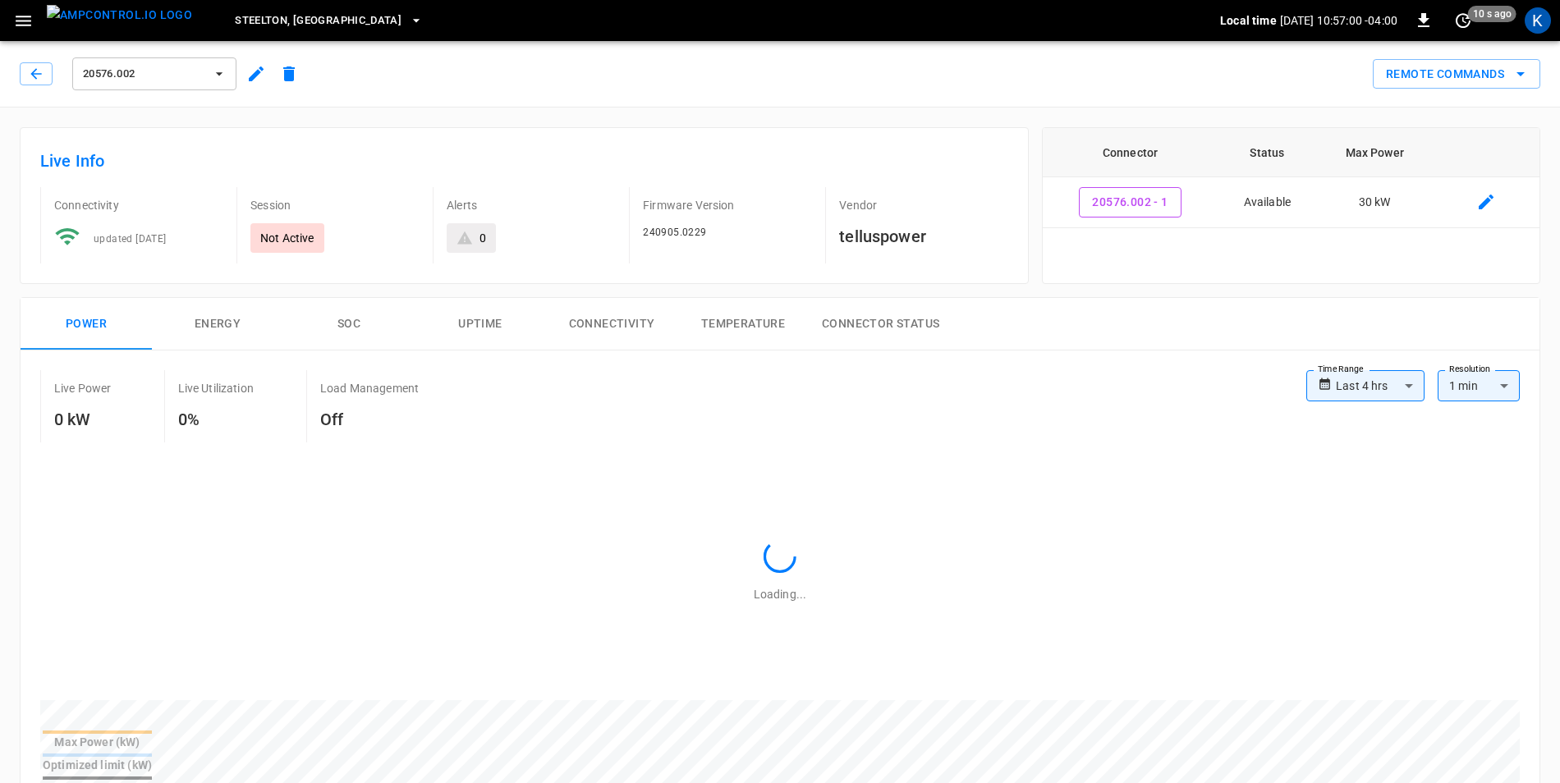
click at [34, 77] on icon "button" at bounding box center [35, 73] width 11 height 11
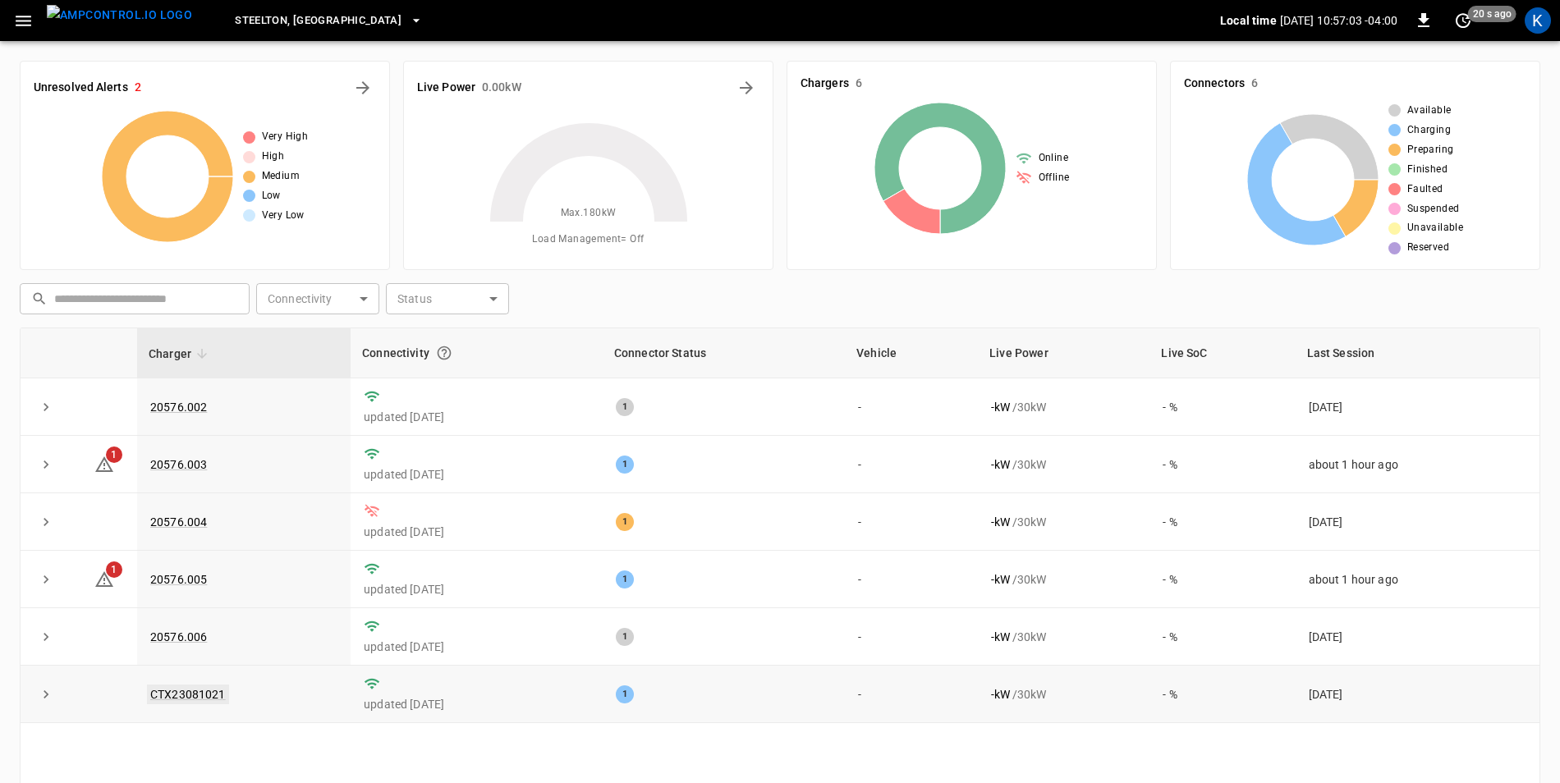
click at [192, 699] on link "CTX23081021" at bounding box center [188, 695] width 82 height 20
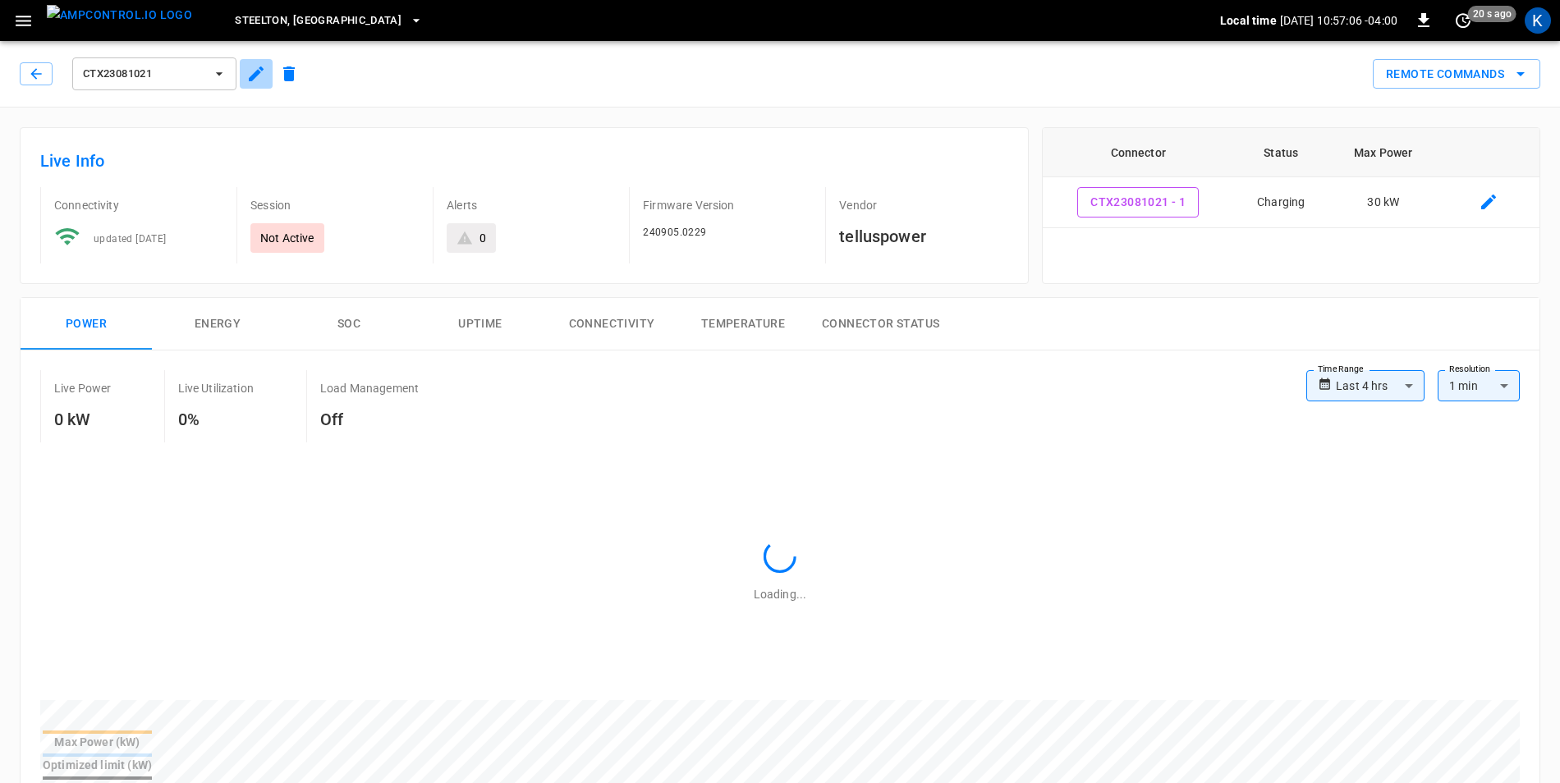
click at [252, 77] on icon "button" at bounding box center [256, 74] width 15 height 15
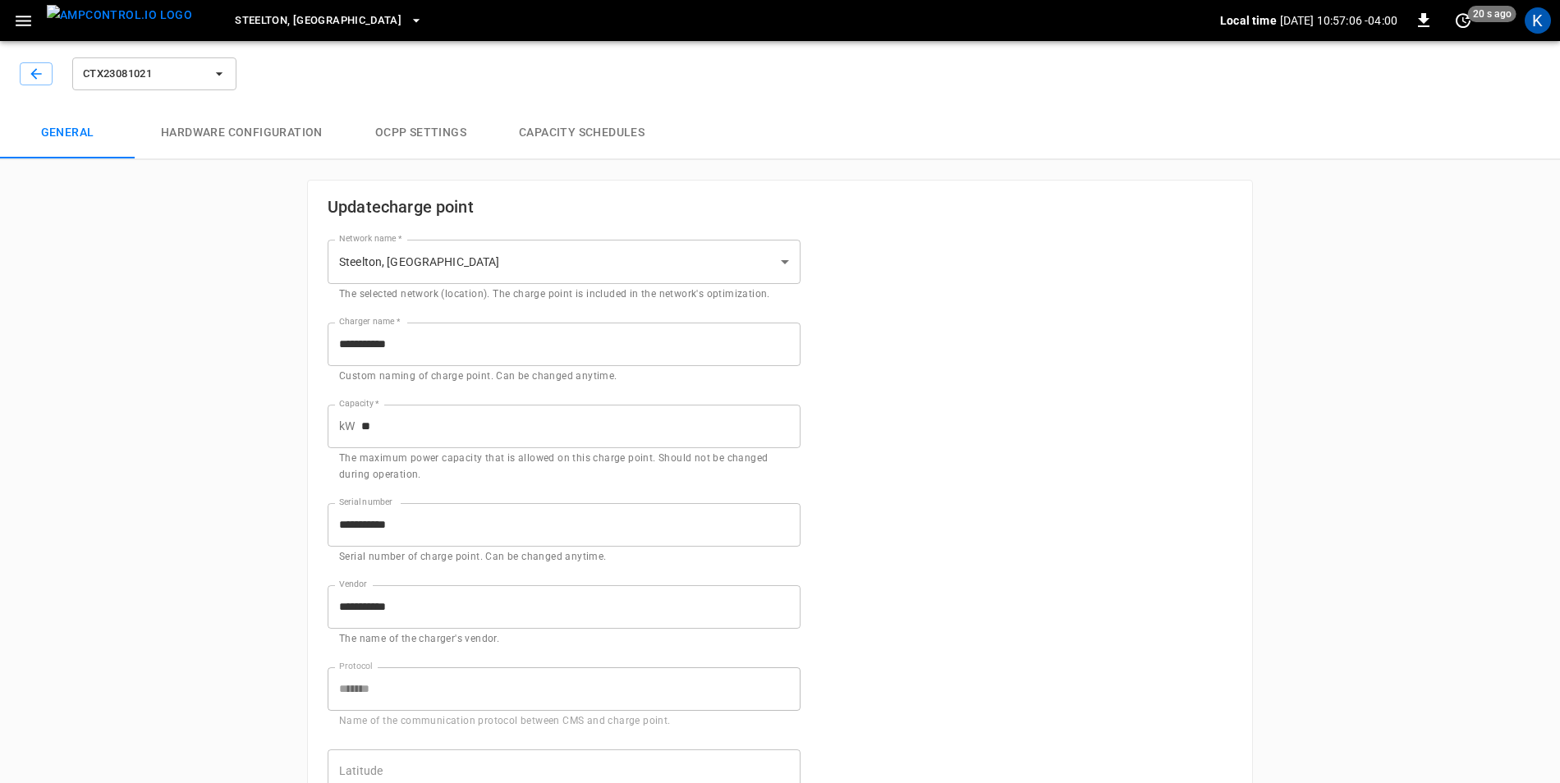
type input "**********"
click at [38, 74] on icon "button" at bounding box center [35, 73] width 11 height 11
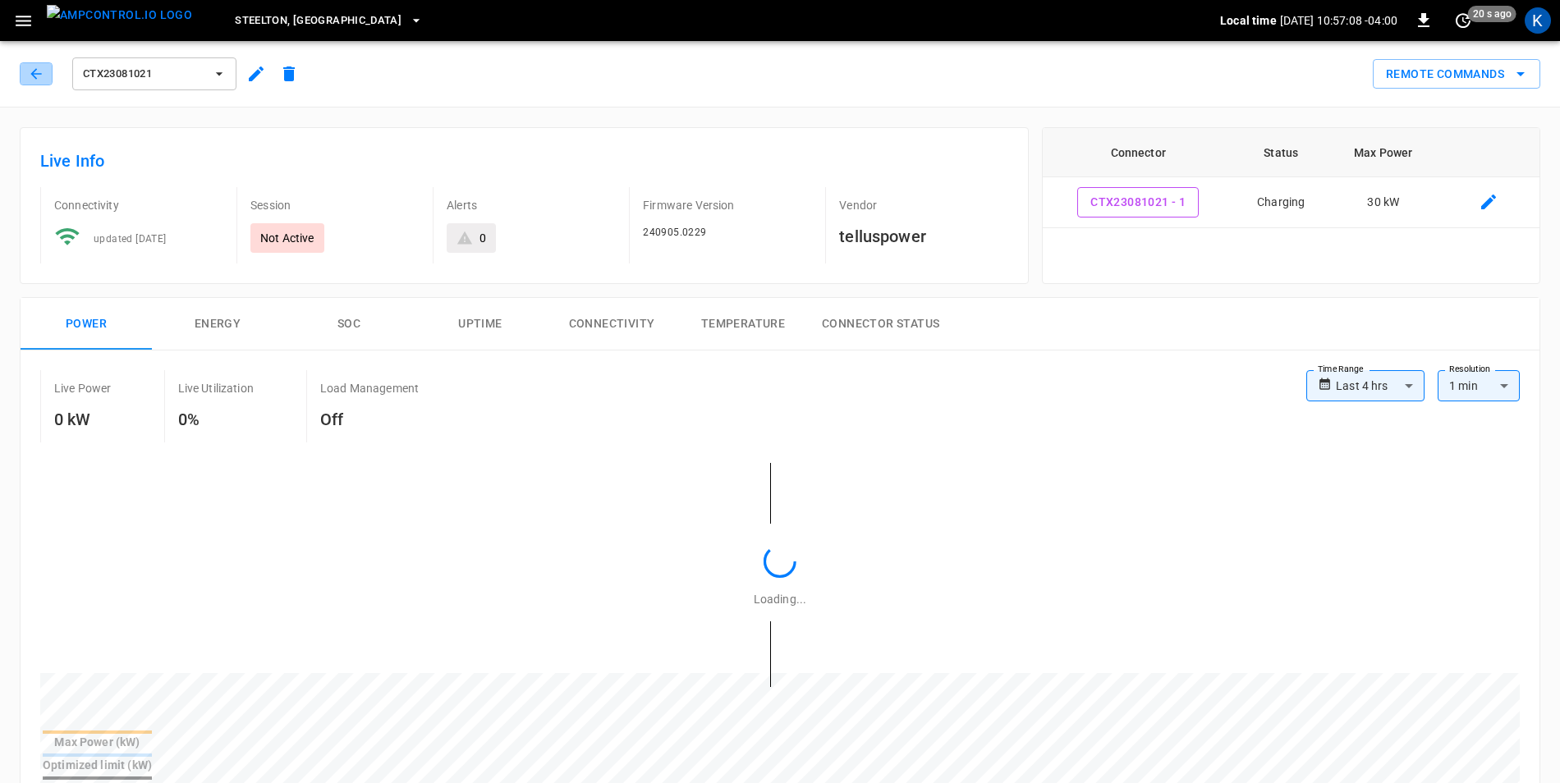
click at [38, 74] on icon "button" at bounding box center [35, 73] width 11 height 11
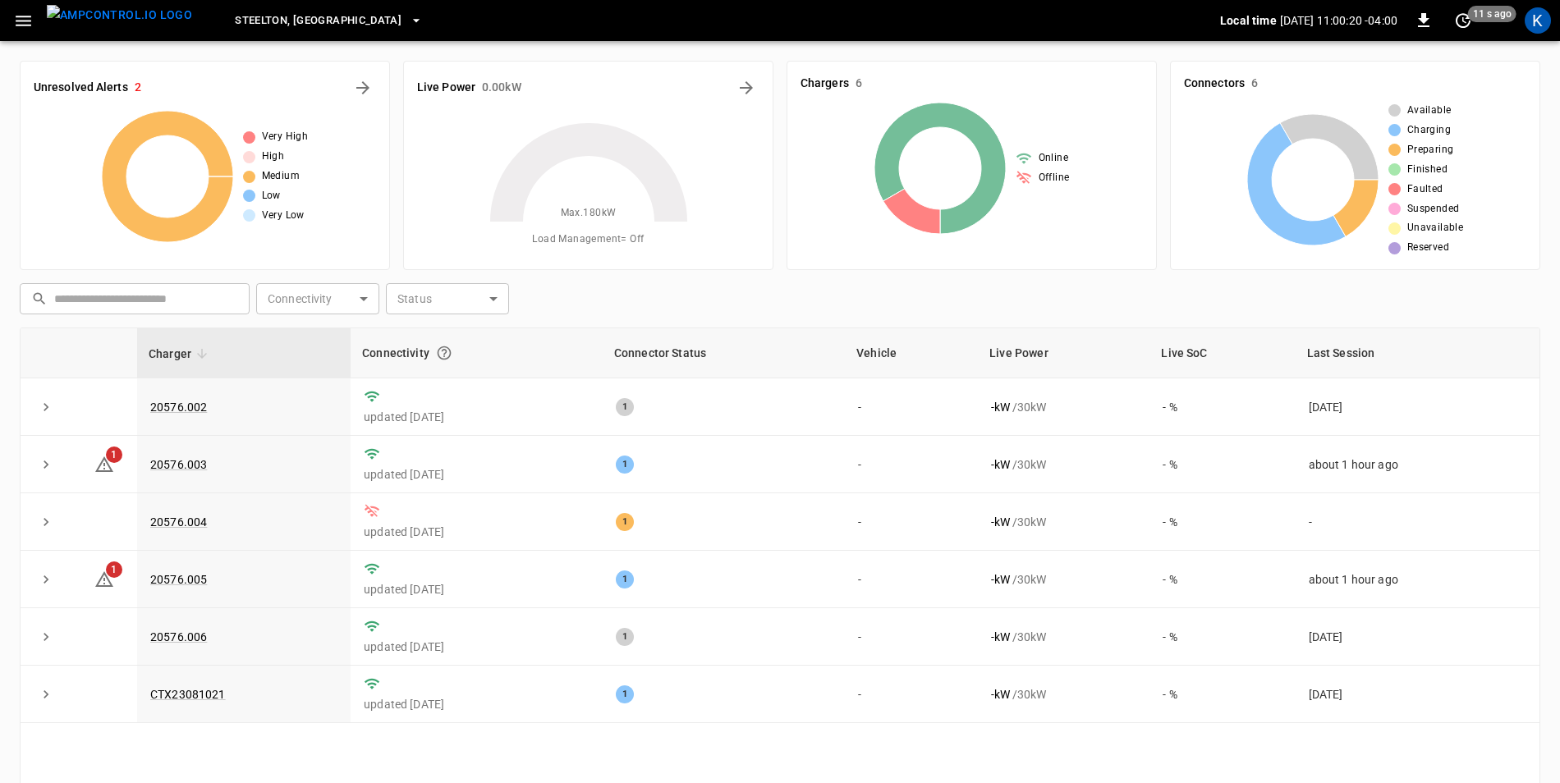
click at [250, 15] on span "Steelton, [GEOGRAPHIC_DATA]" at bounding box center [318, 20] width 167 height 19
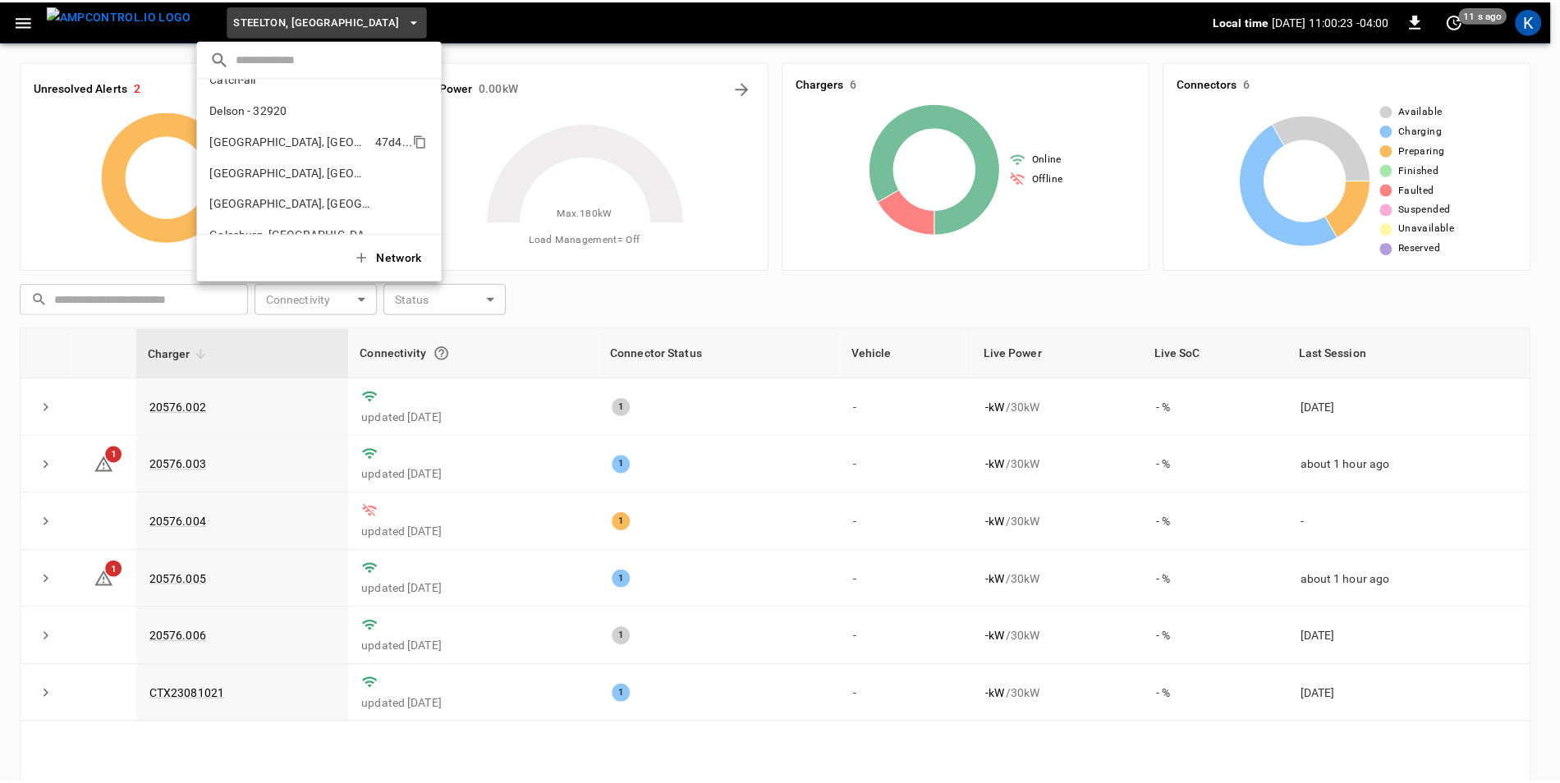
scroll to position [82, 0]
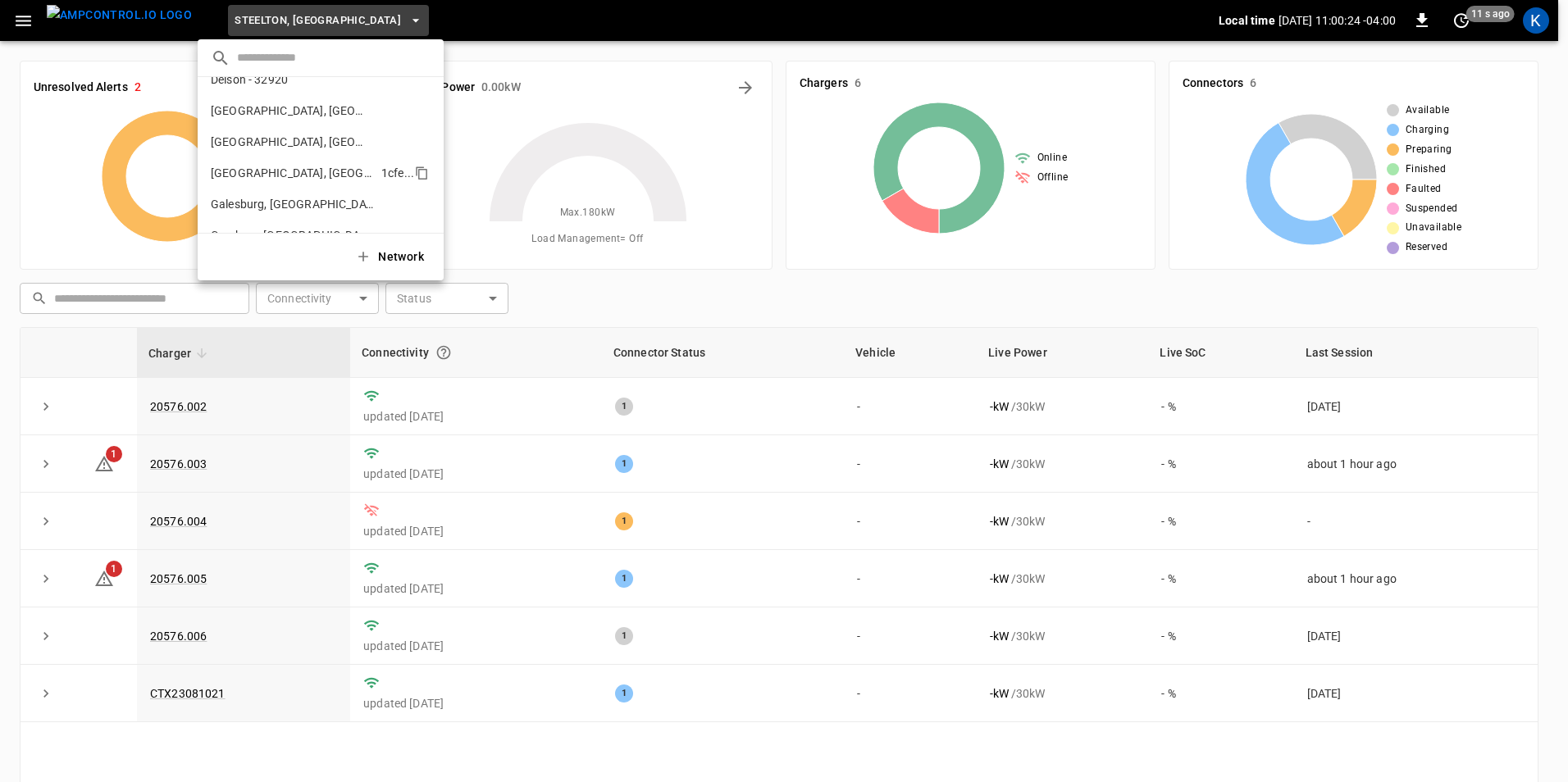
click at [288, 174] on p "[GEOGRAPHIC_DATA], [GEOGRAPHIC_DATA]" at bounding box center [293, 173] width 164 height 16
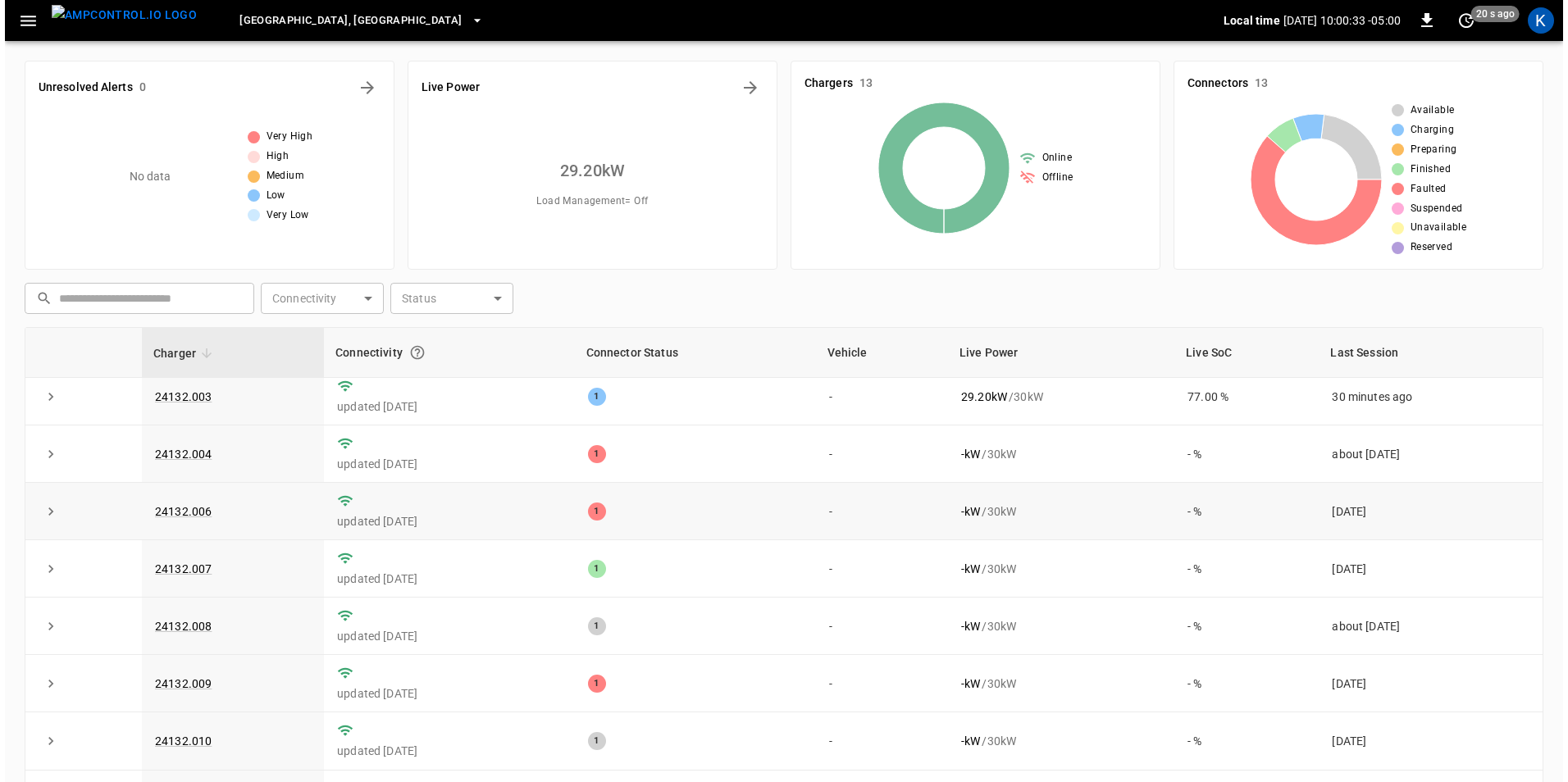
scroll to position [0, 0]
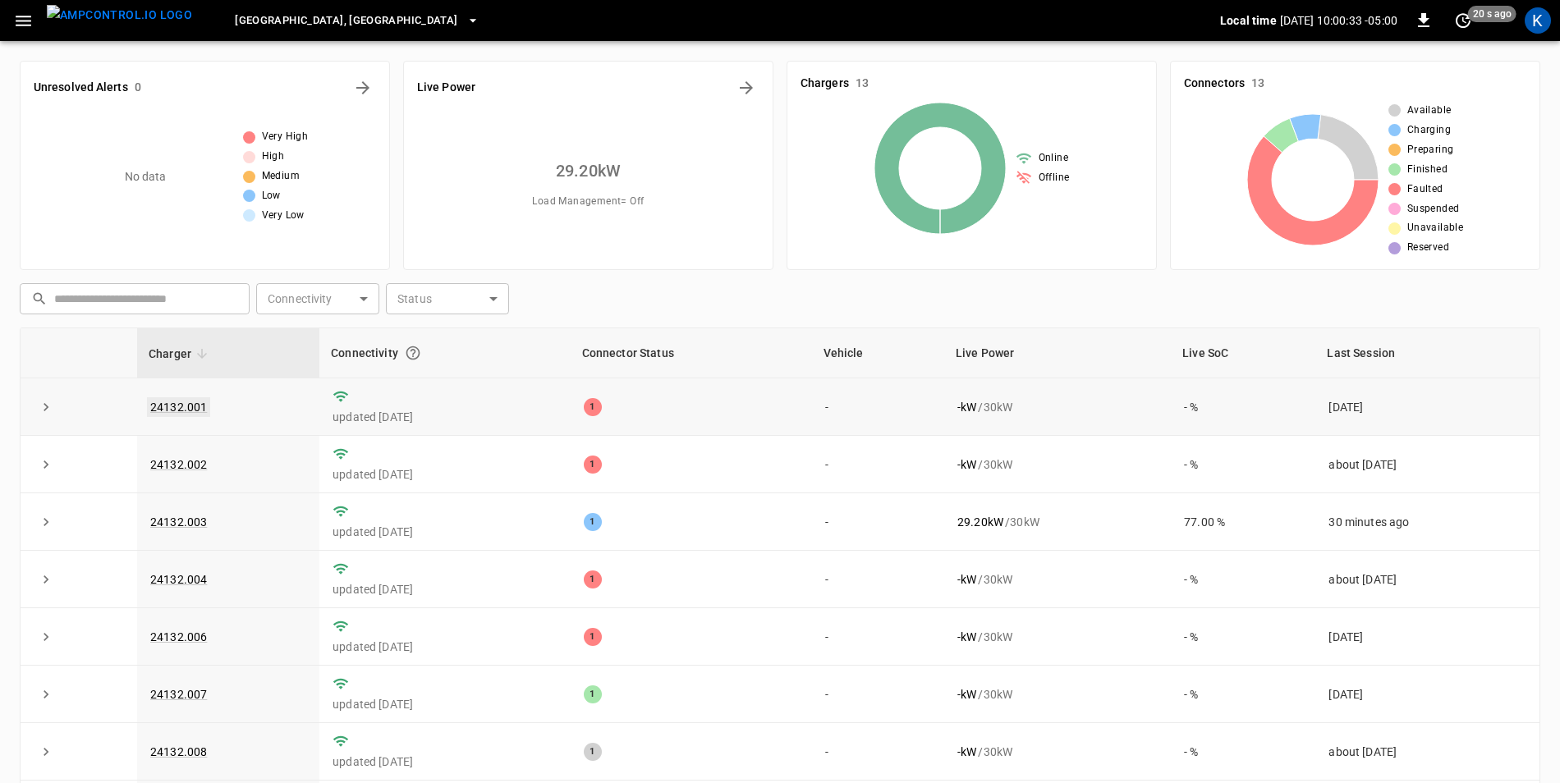
click at [188, 408] on link "24132.001" at bounding box center [178, 407] width 63 height 20
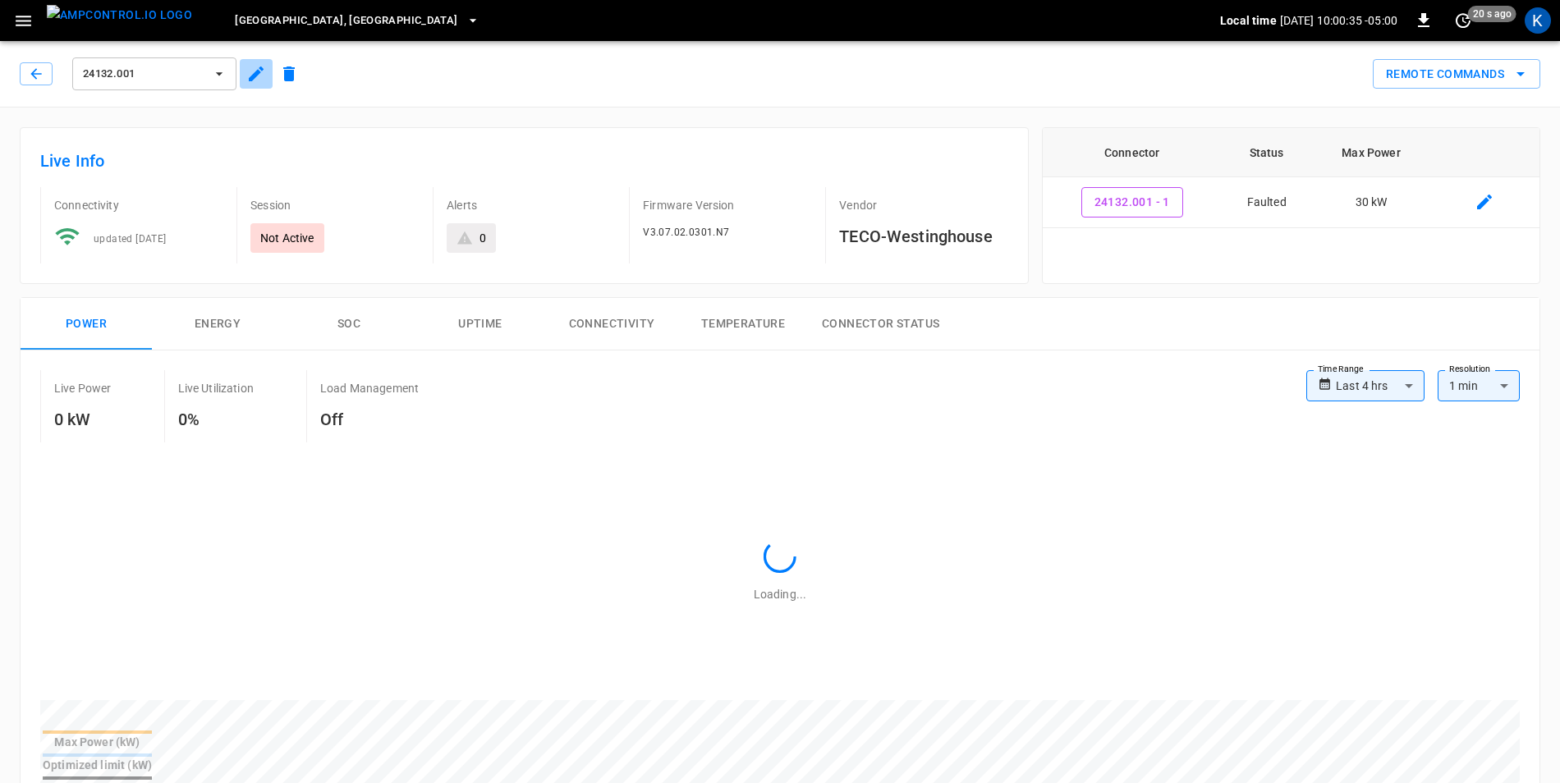
click at [255, 77] on icon "button" at bounding box center [256, 74] width 15 height 15
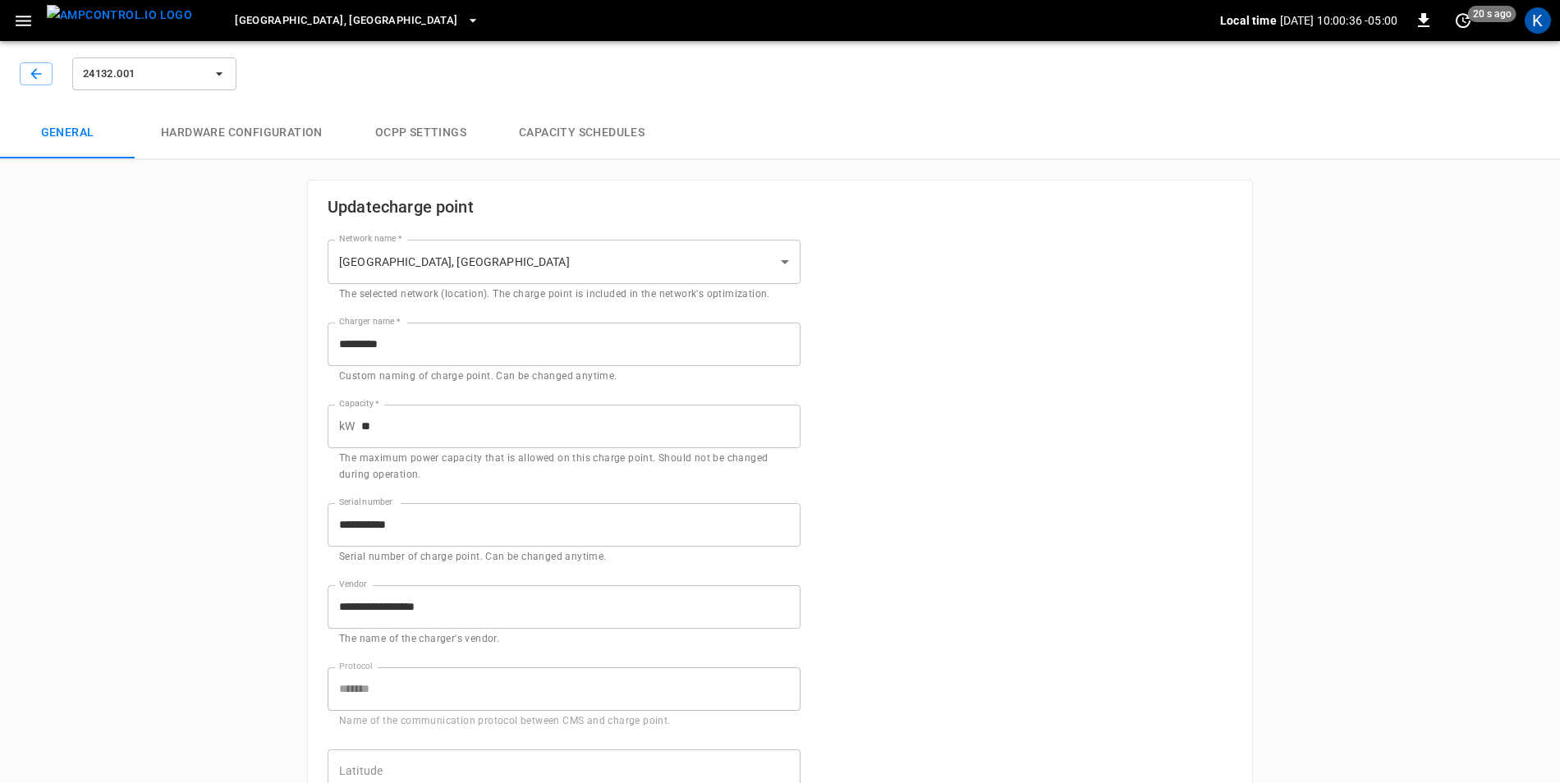
type input "**********"
click at [37, 71] on icon "button" at bounding box center [36, 74] width 16 height 16
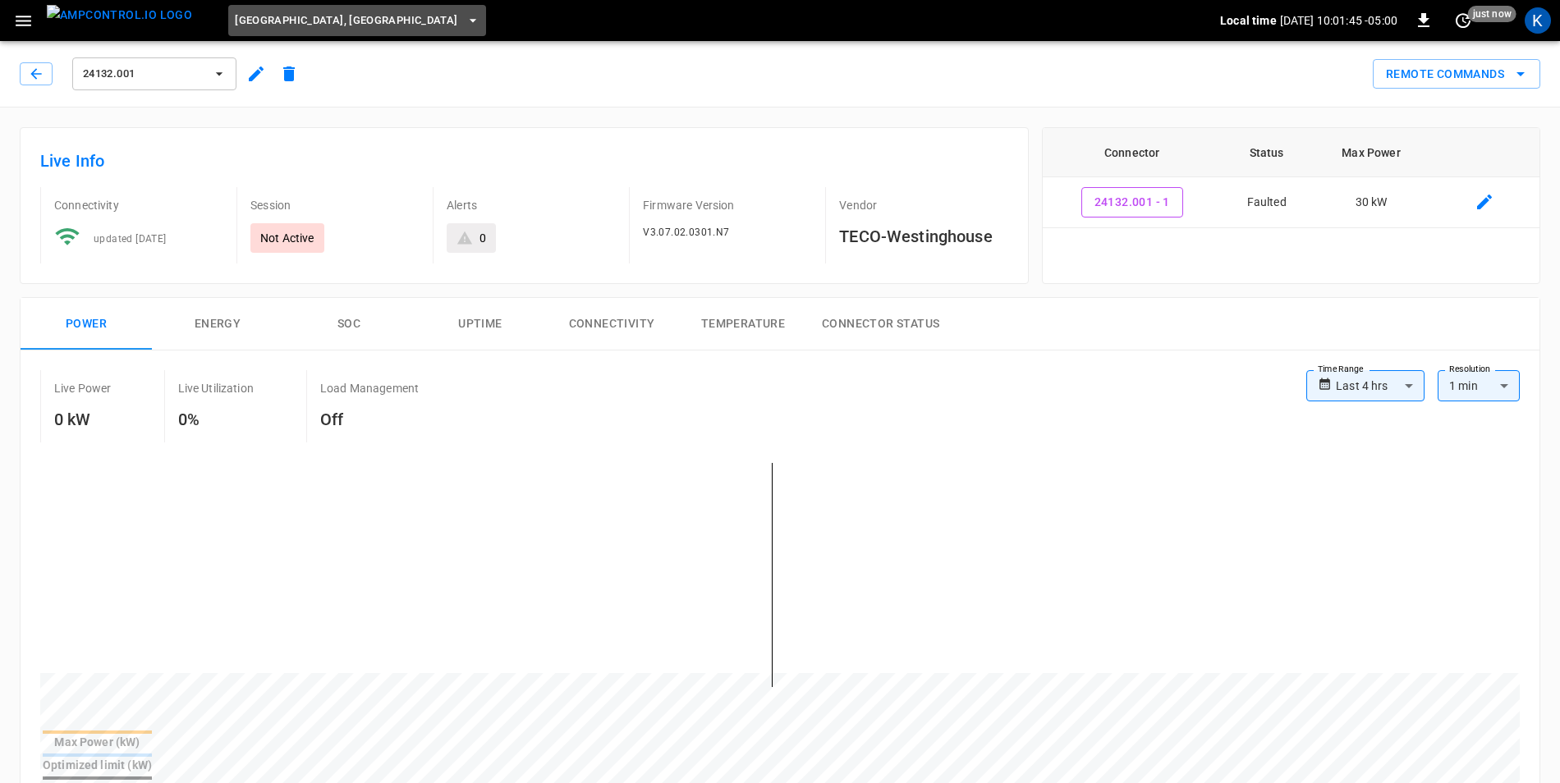
click at [465, 23] on icon "button" at bounding box center [473, 20] width 16 height 16
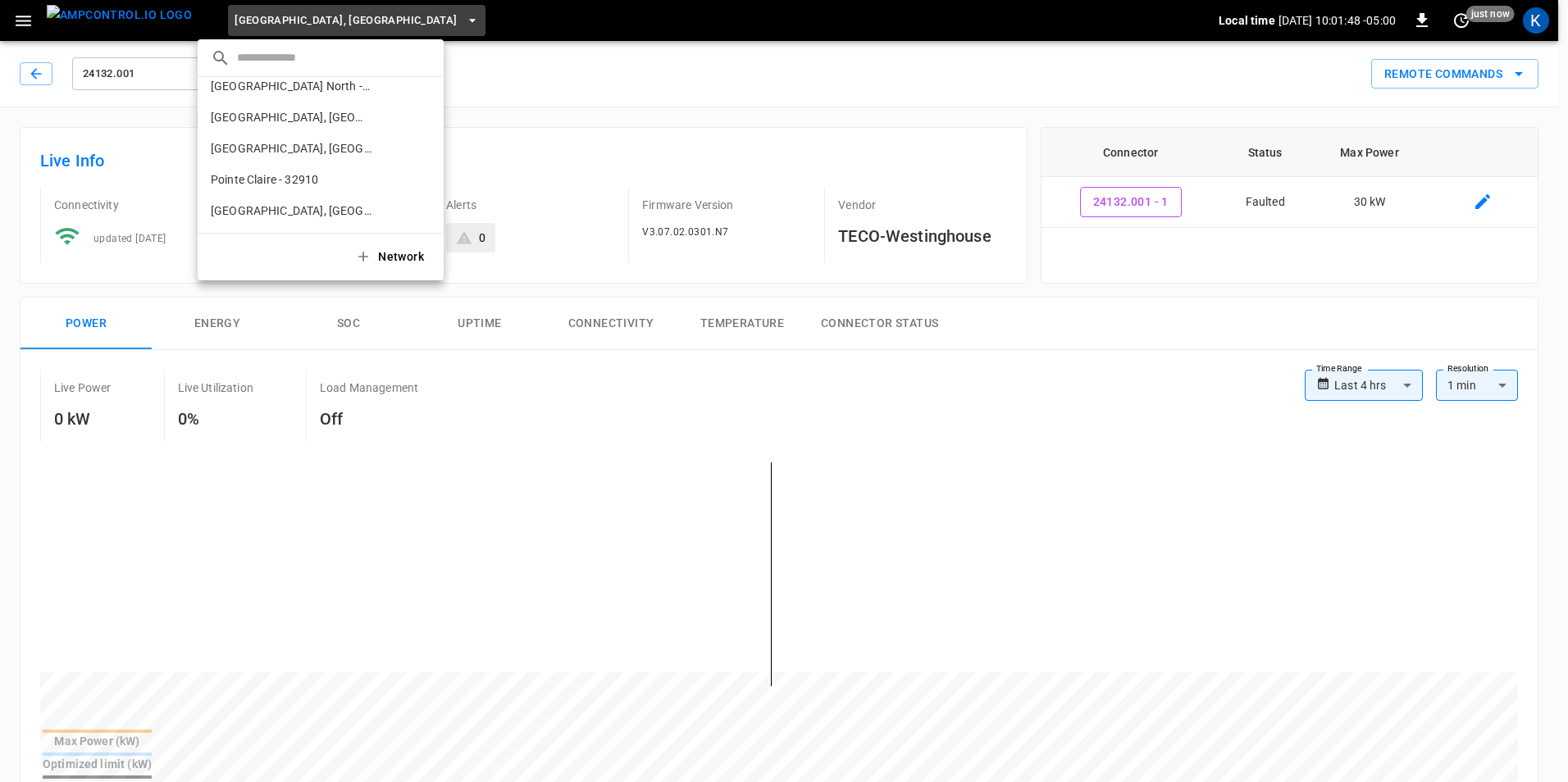
scroll to position [479, 0]
click at [277, 179] on p "[GEOGRAPHIC_DATA], [GEOGRAPHIC_DATA]" at bounding box center [292, 181] width 163 height 16
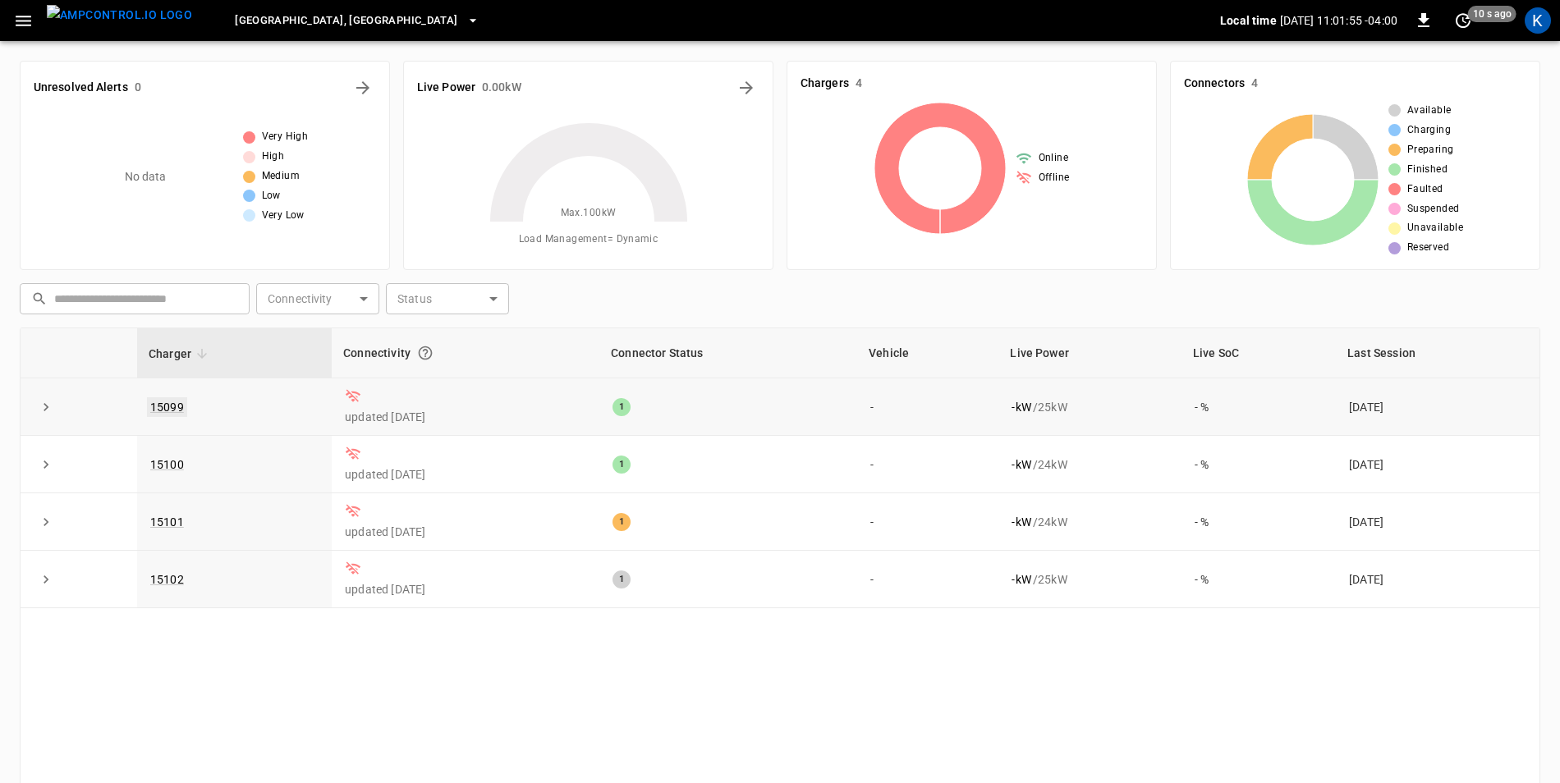
click at [166, 409] on link "15099" at bounding box center [167, 407] width 40 height 20
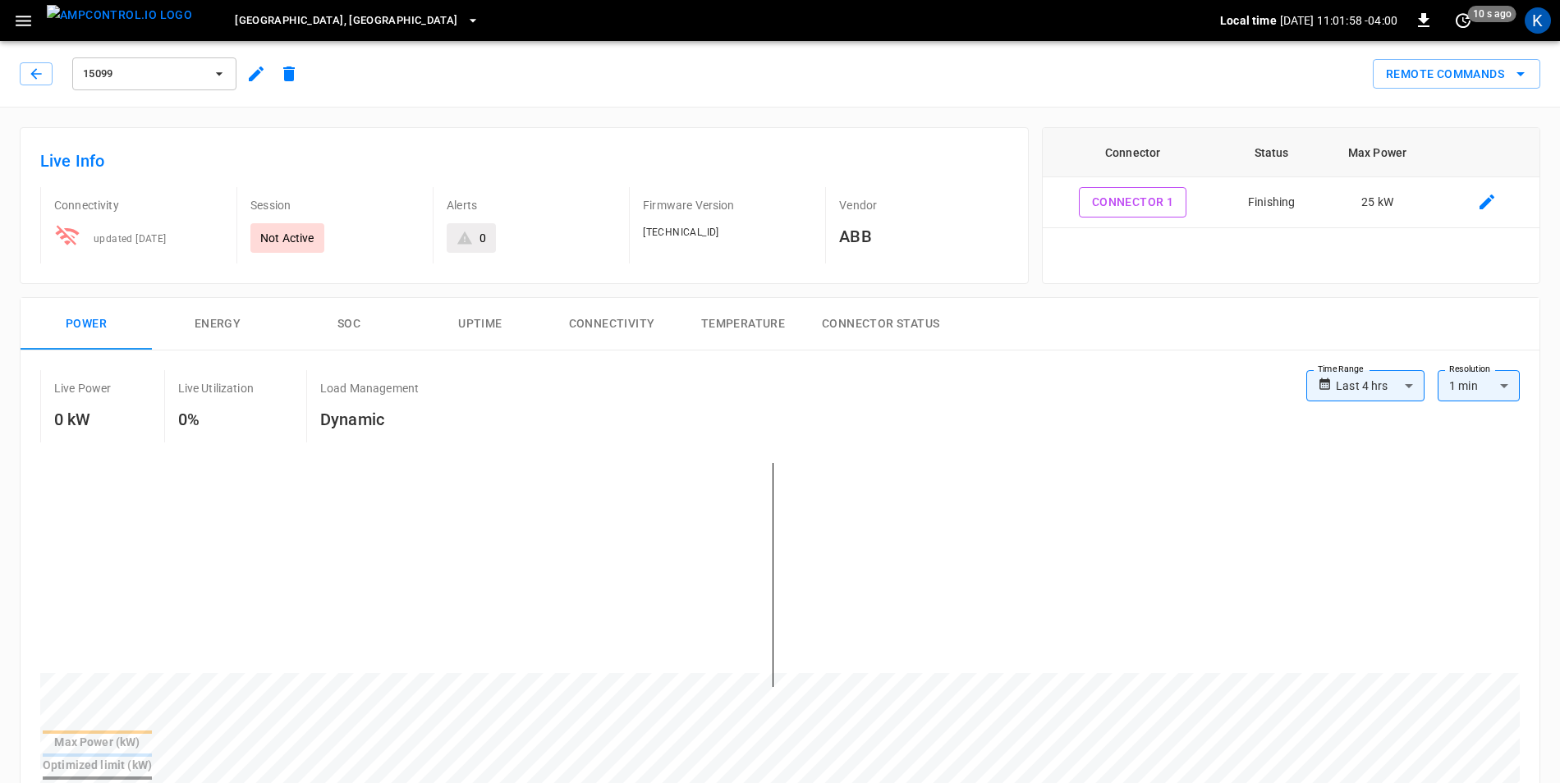
click at [252, 74] on icon "button" at bounding box center [256, 74] width 20 height 20
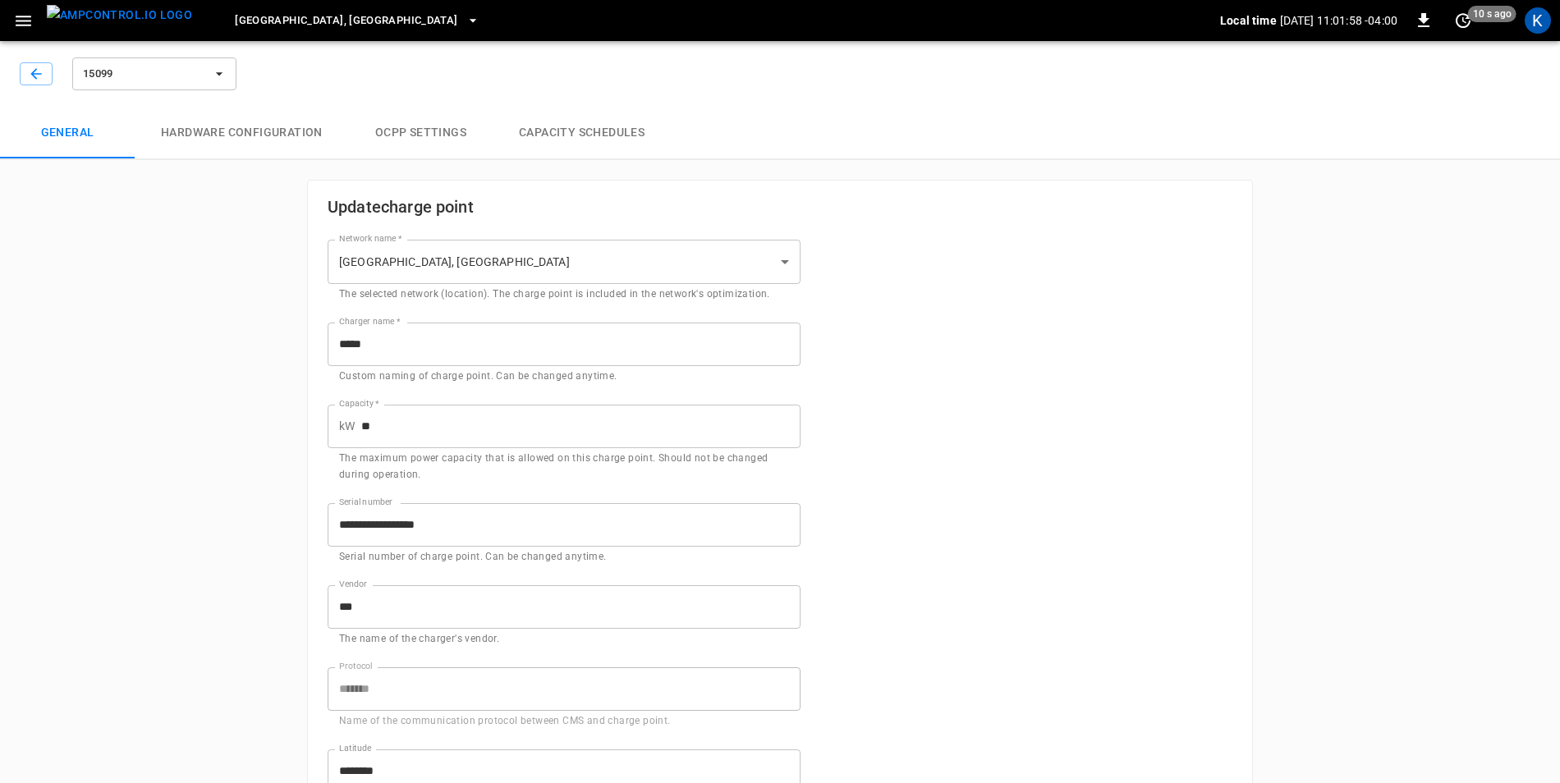
type input "**********"
click at [285, 21] on span "[GEOGRAPHIC_DATA], [GEOGRAPHIC_DATA]" at bounding box center [346, 20] width 223 height 19
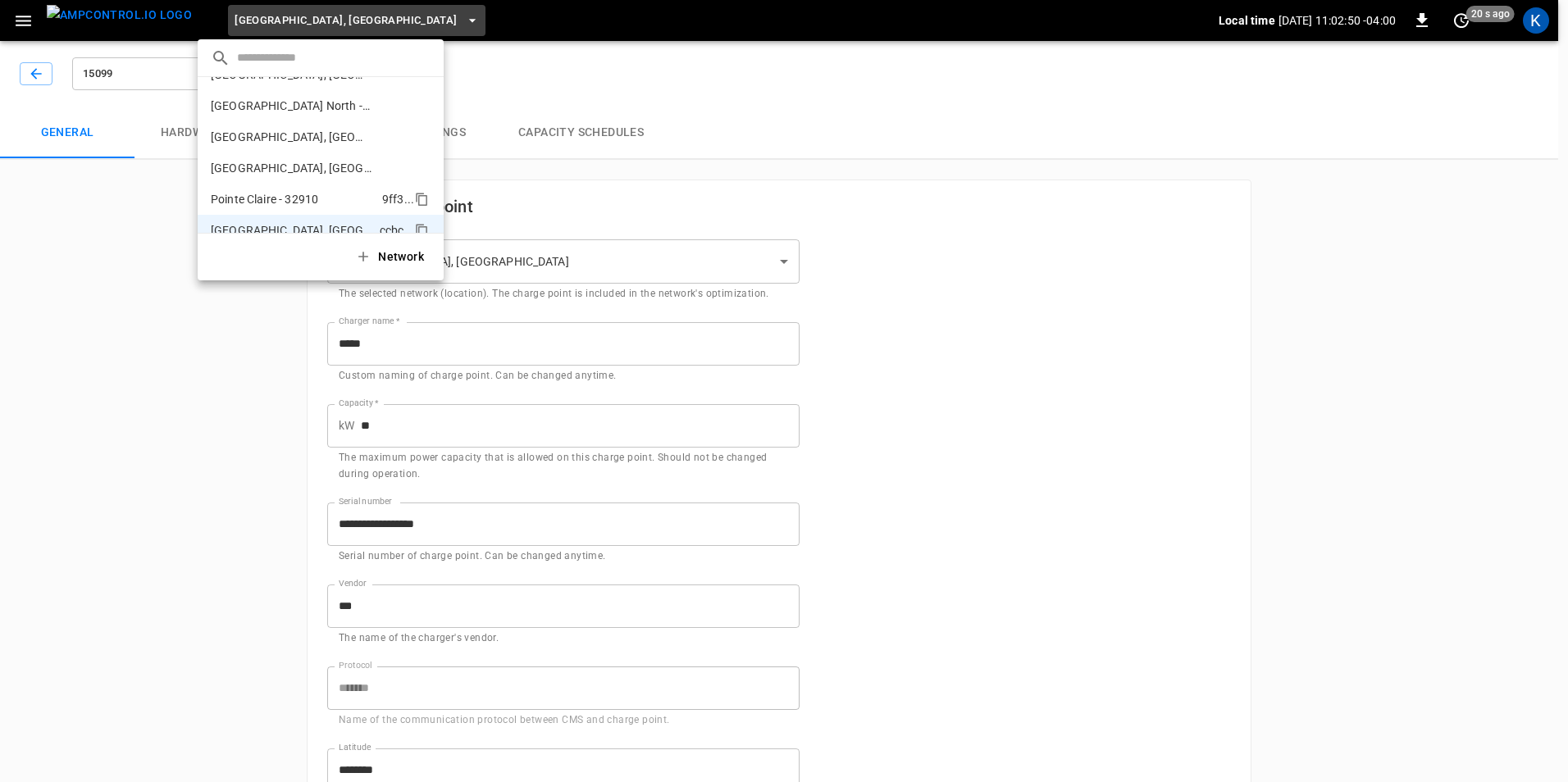
scroll to position [392, 0]
click at [294, 173] on p "[GEOGRAPHIC_DATA], [GEOGRAPHIC_DATA] - 20275" at bounding box center [291, 175] width 160 height 16
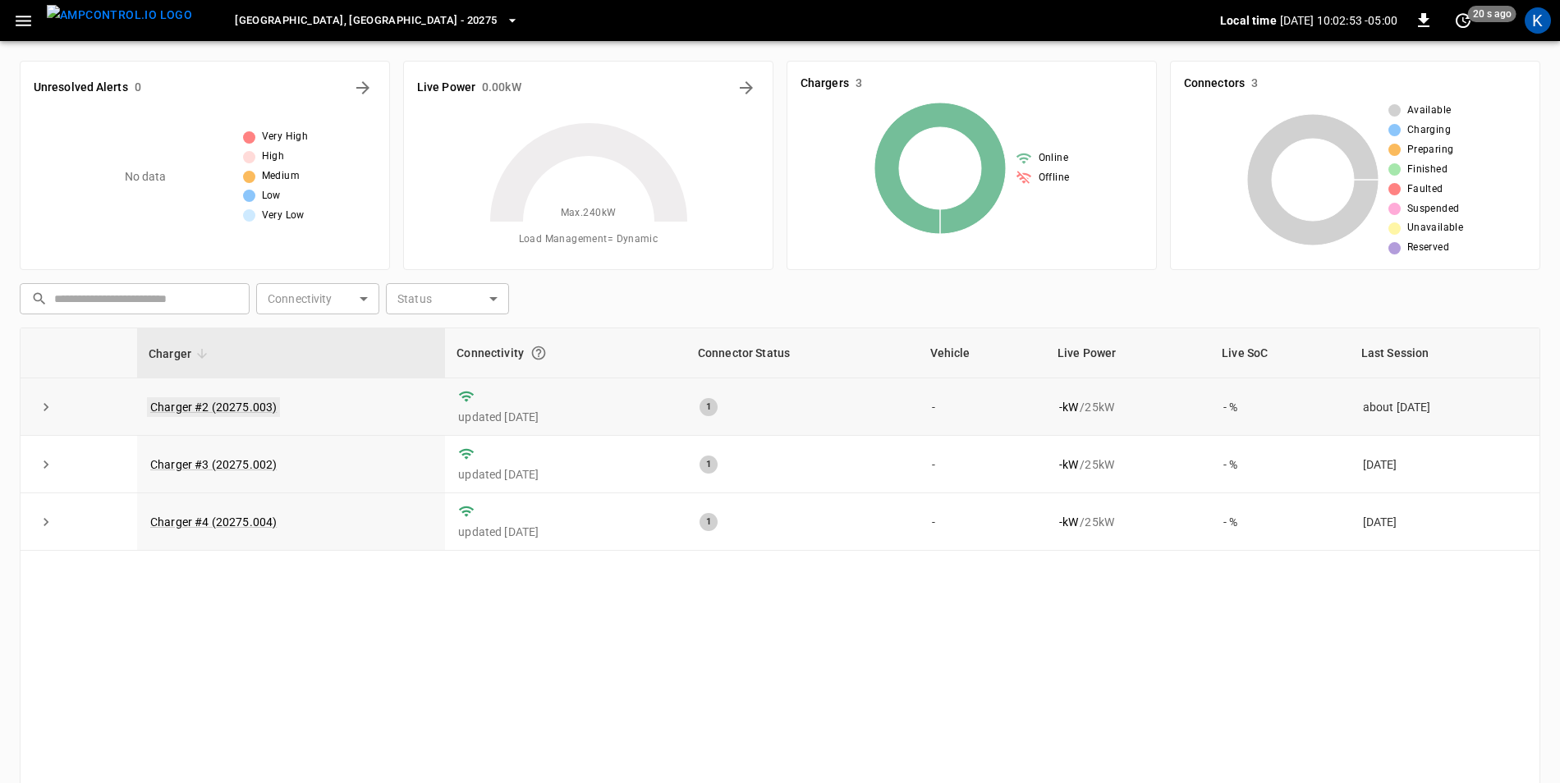
click at [226, 407] on link "Charger #2 (20275.003)" at bounding box center [213, 407] width 133 height 20
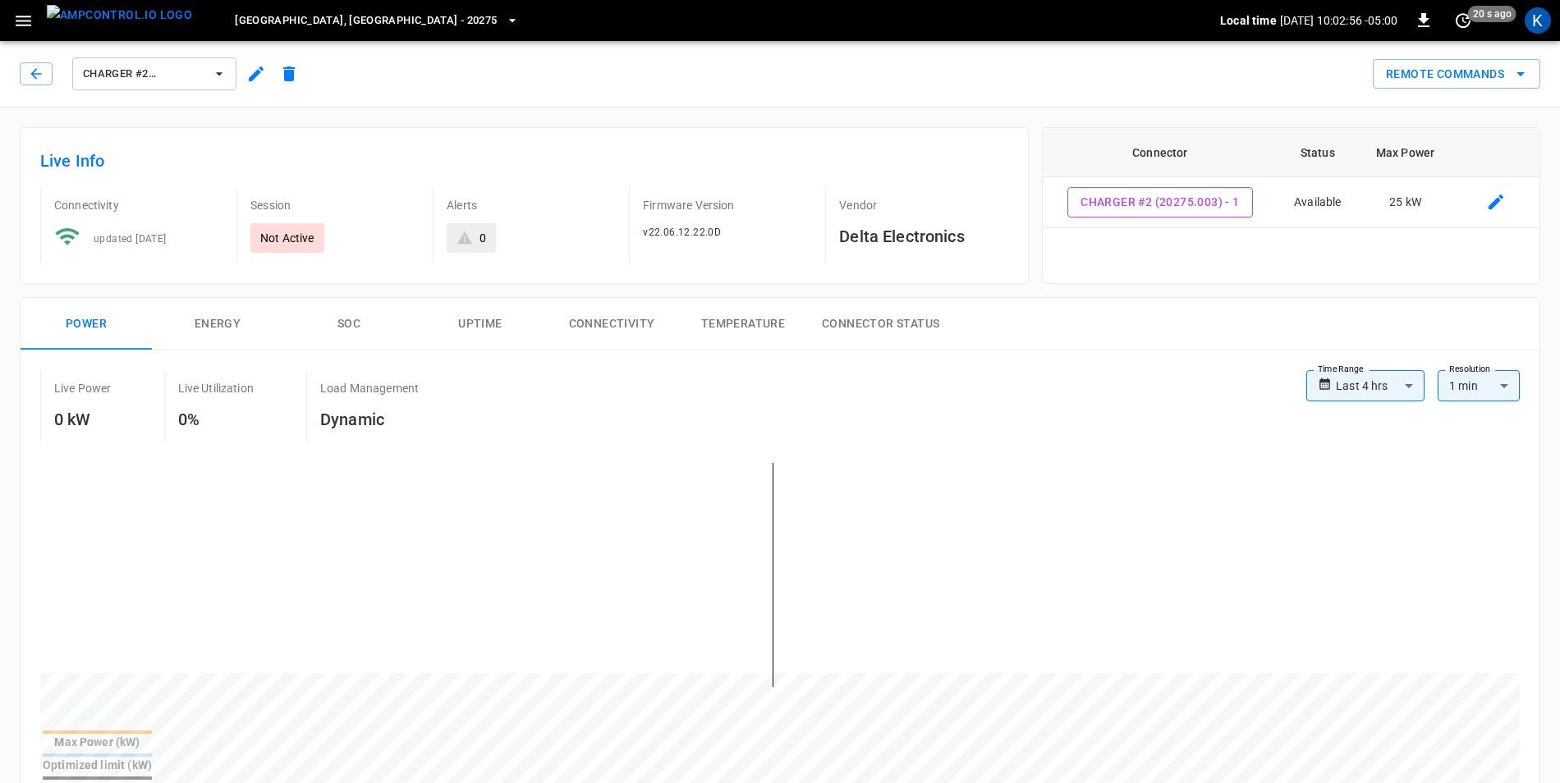
click at [255, 75] on icon "button" at bounding box center [256, 74] width 15 height 15
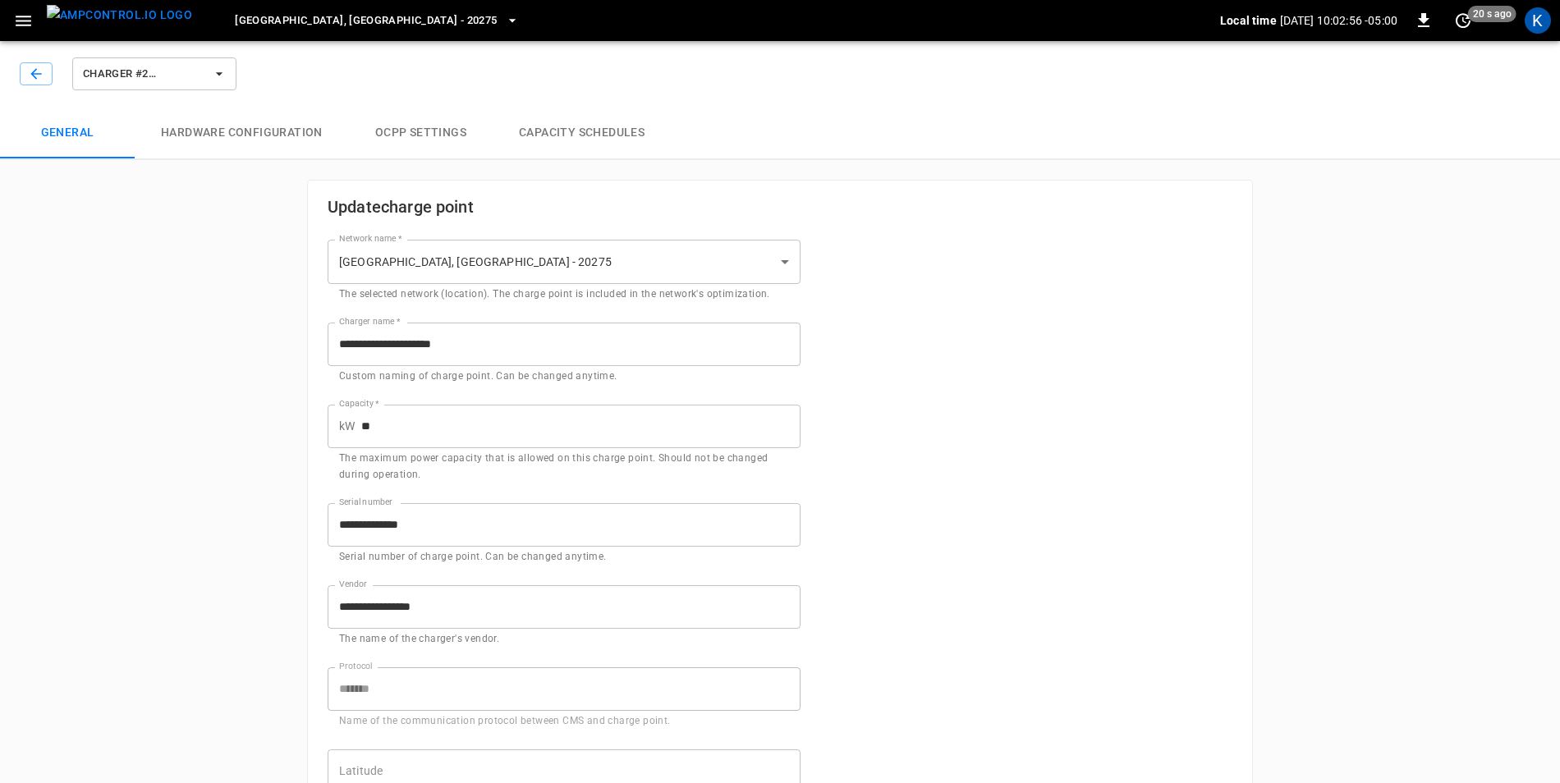
type input "**********"
click at [330, 20] on button "[GEOGRAPHIC_DATA], [GEOGRAPHIC_DATA] - 20275" at bounding box center [376, 21] width 296 height 32
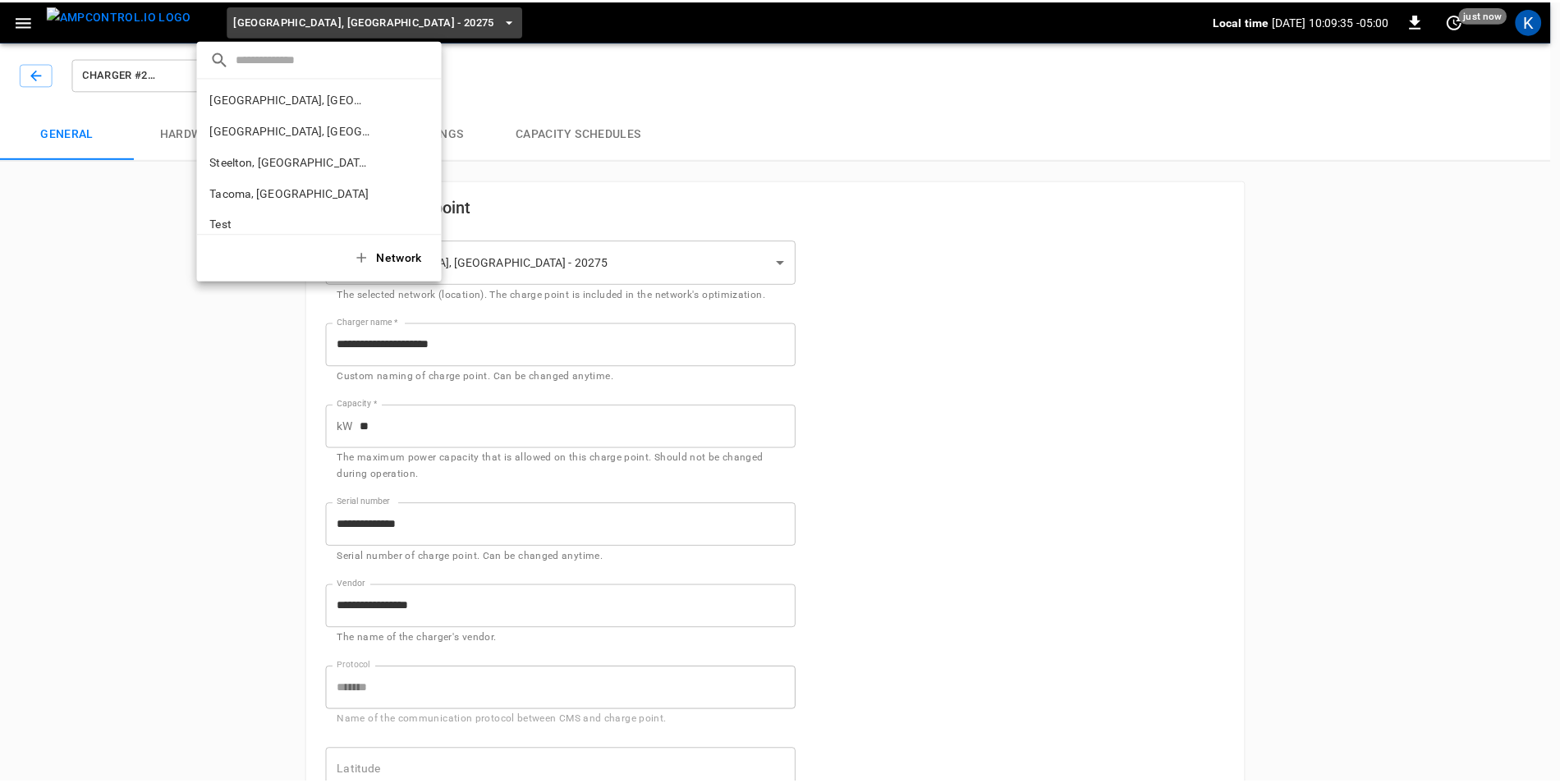
scroll to position [627, 0]
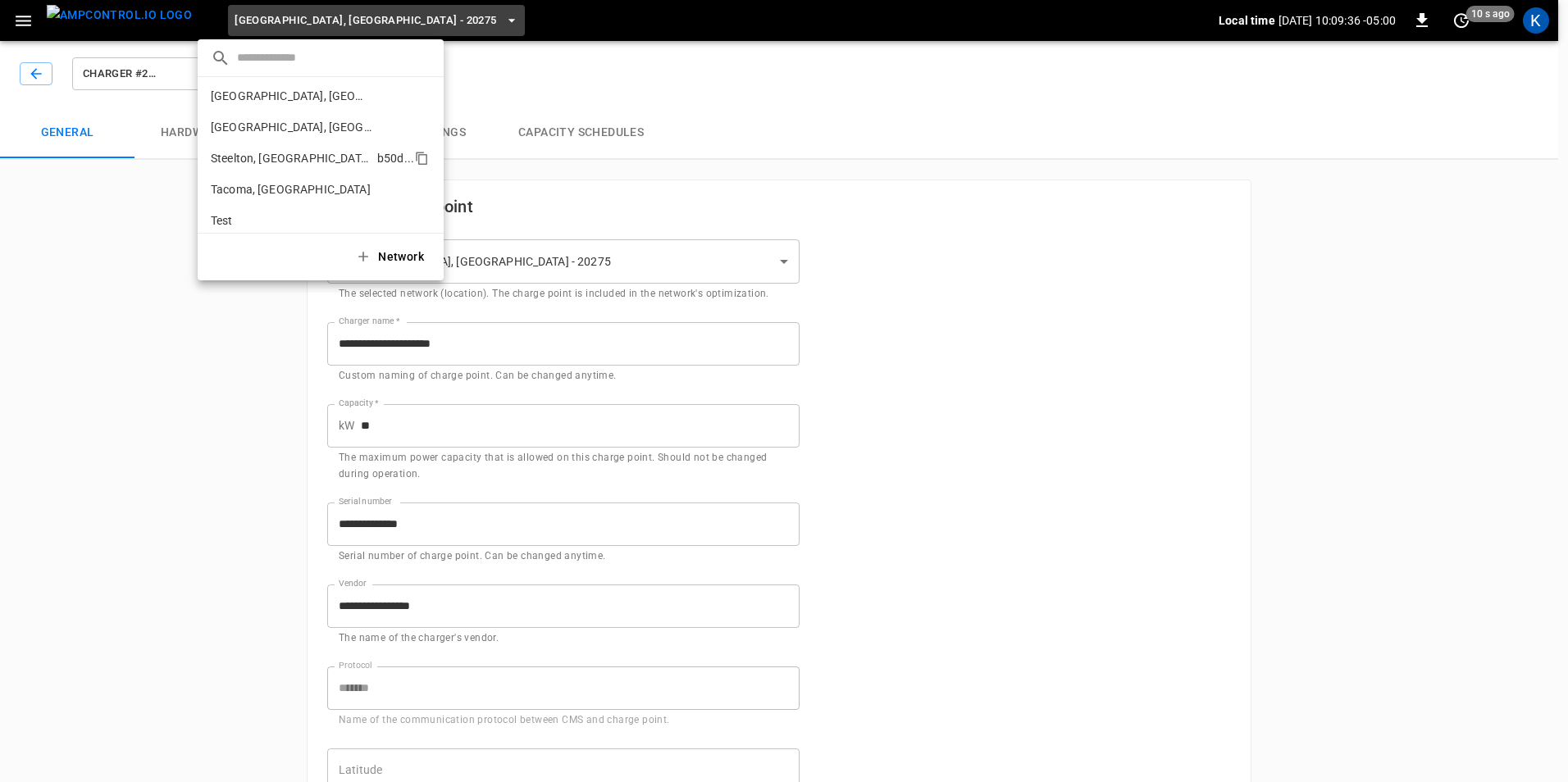
click at [258, 150] on p "Steelton, [GEOGRAPHIC_DATA]" at bounding box center [291, 158] width 160 height 16
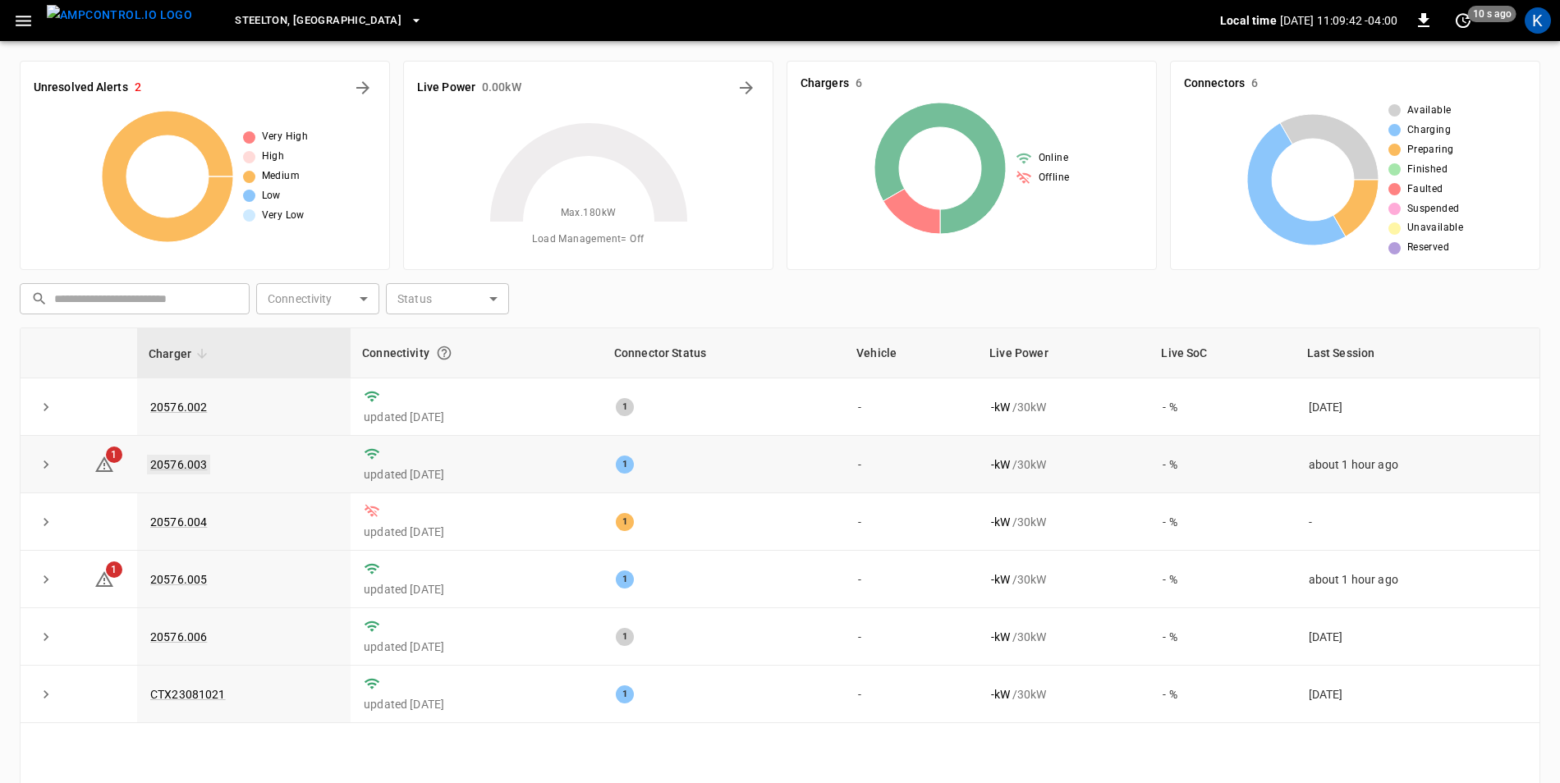
click at [170, 465] on link "20576.003" at bounding box center [178, 465] width 63 height 20
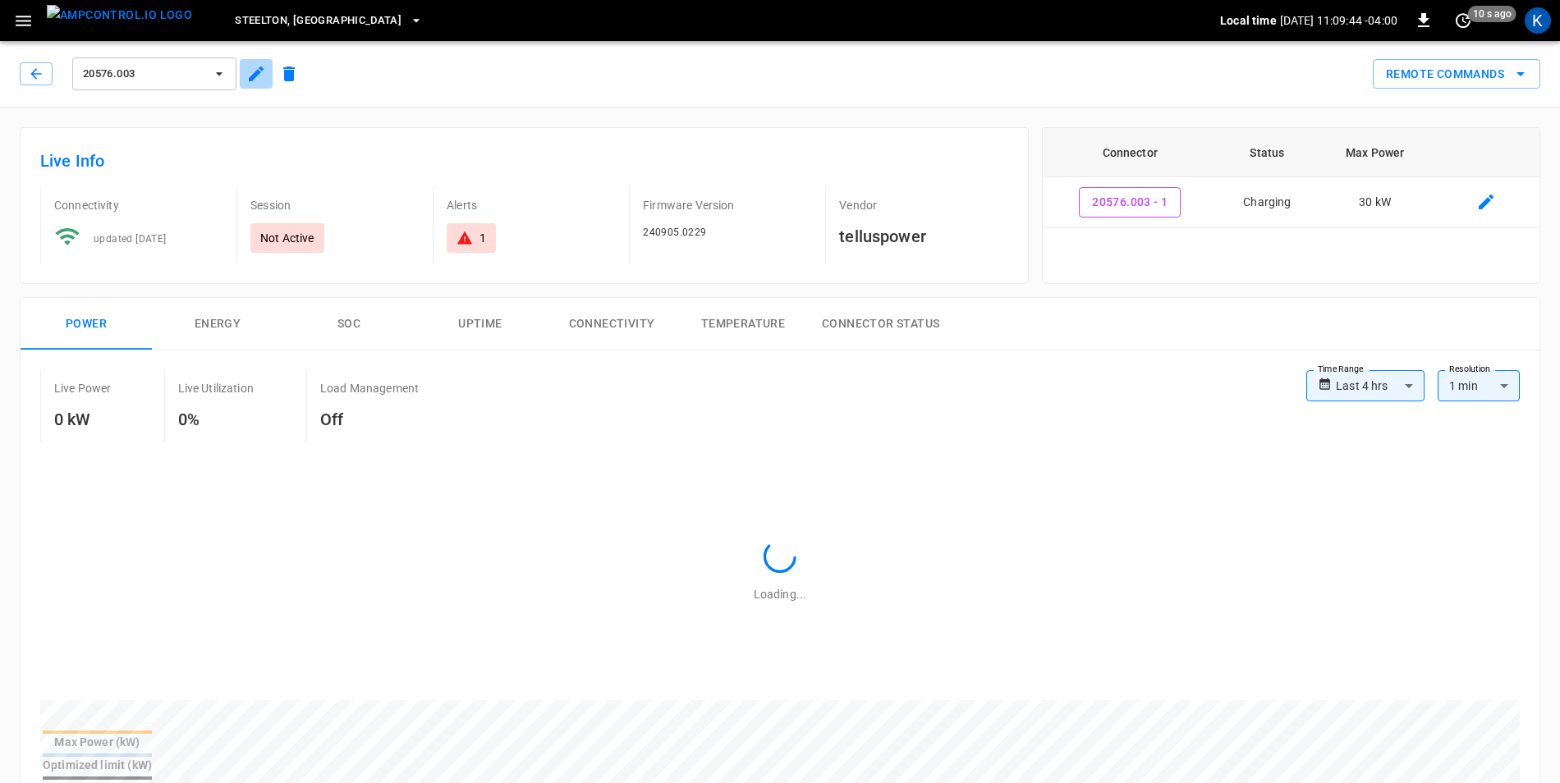
click at [253, 74] on icon "button" at bounding box center [256, 74] width 20 height 20
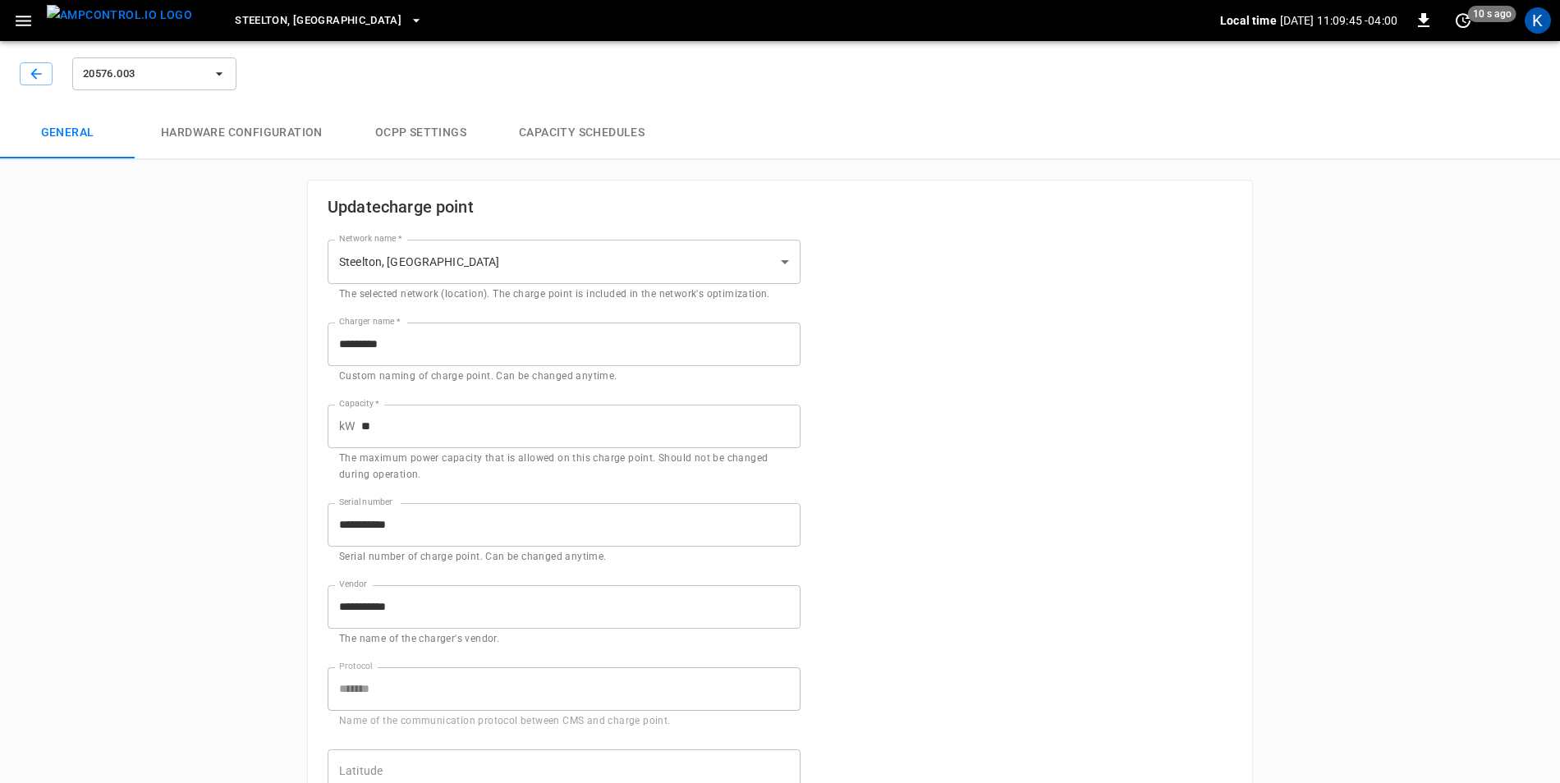
type input "**********"
